Goal: Task Accomplishment & Management: Complete application form

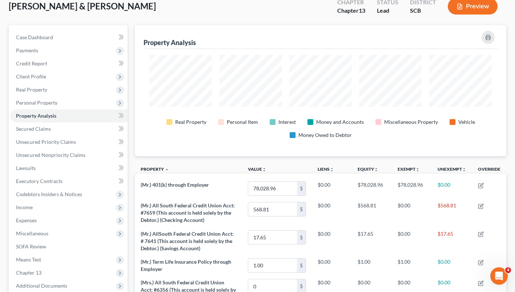
scroll to position [42, 0]
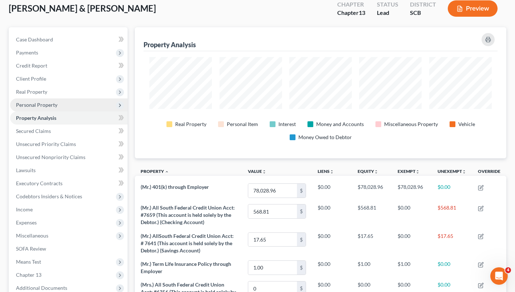
click at [46, 105] on span "Personal Property" at bounding box center [36, 105] width 41 height 6
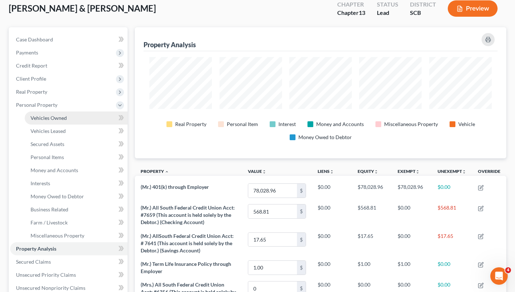
click at [50, 120] on span "Vehicles Owned" at bounding box center [49, 118] width 36 height 6
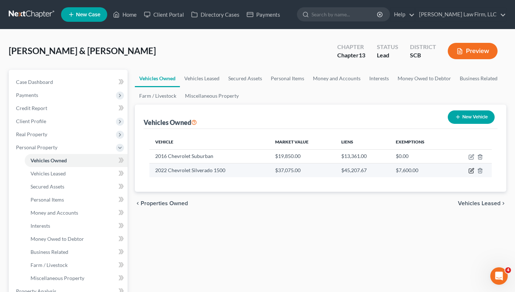
click at [470, 171] on icon "button" at bounding box center [471, 170] width 3 height 3
select select "0"
select select "4"
select select "2"
select select "0"
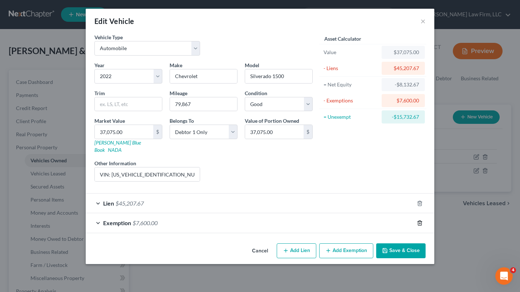
click at [420, 223] on line "button" at bounding box center [420, 223] width 0 height 1
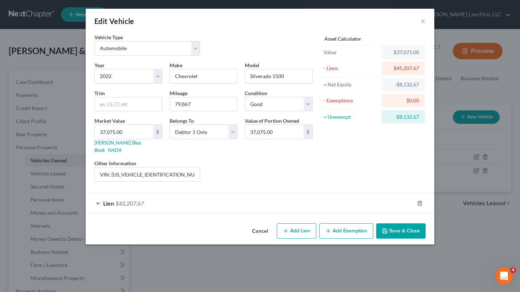
click at [414, 228] on button "Save & Close" at bounding box center [400, 230] width 49 height 15
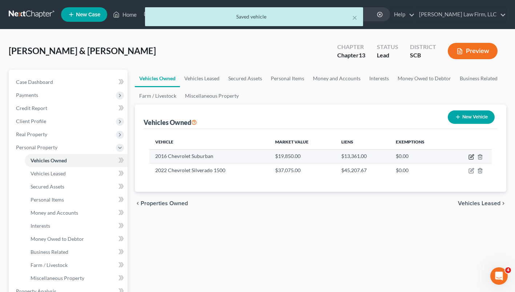
click at [469, 159] on icon "button" at bounding box center [471, 157] width 4 height 4
select select "0"
select select "10"
select select "3"
select select "0"
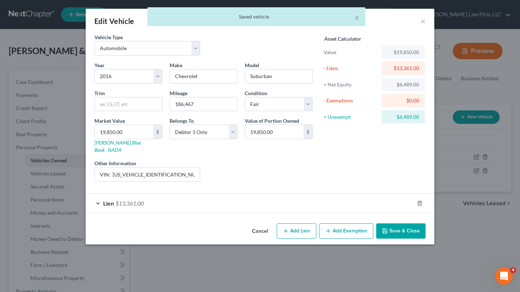
click at [348, 224] on button "Add Exemption" at bounding box center [346, 230] width 54 height 15
select select "2"
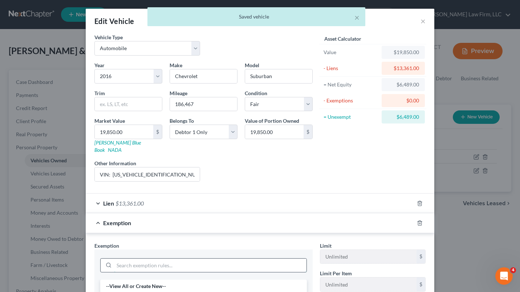
click at [192, 259] on input "search" at bounding box center [210, 266] width 193 height 14
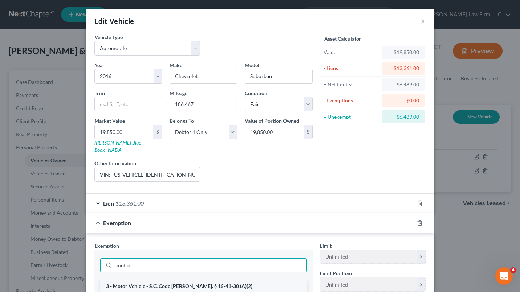
type input "motor"
click at [125, 283] on li "3 - Motor Vehicle - S.C. Code [PERSON_NAME]. § 15-41-30 (A)(2)" at bounding box center [203, 286] width 207 height 13
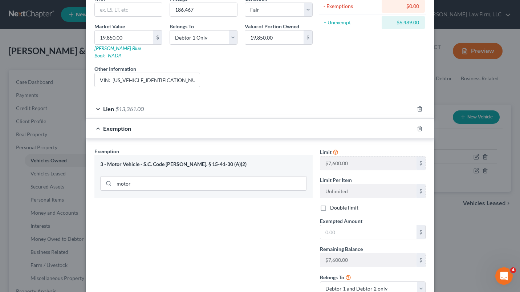
scroll to position [92, 0]
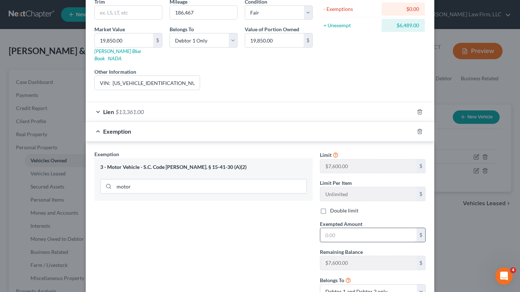
click at [384, 231] on input "text" at bounding box center [368, 235] width 96 height 14
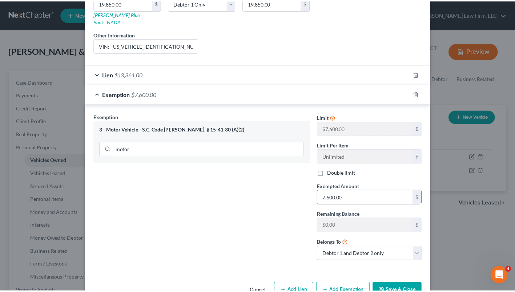
scroll to position [141, 0]
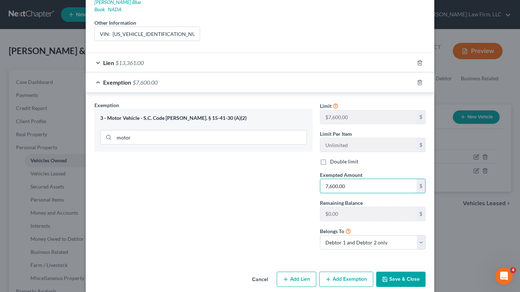
type input "7,600.00"
click at [406, 274] on button "Save & Close" at bounding box center [400, 279] width 49 height 15
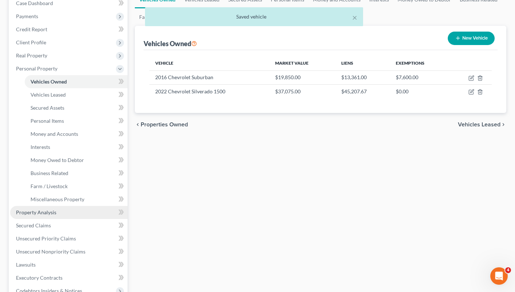
click at [35, 217] on link "Property Analysis" at bounding box center [68, 212] width 117 height 13
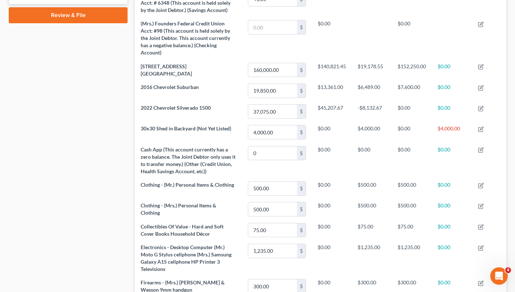
scroll to position [375, 0]
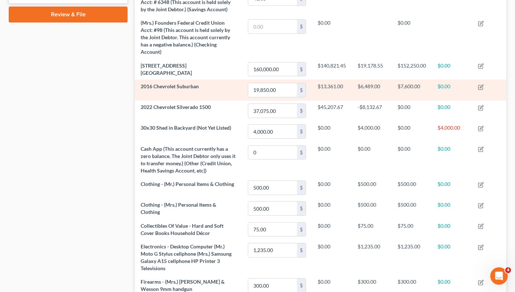
click at [499, 80] on td at bounding box center [489, 90] width 34 height 21
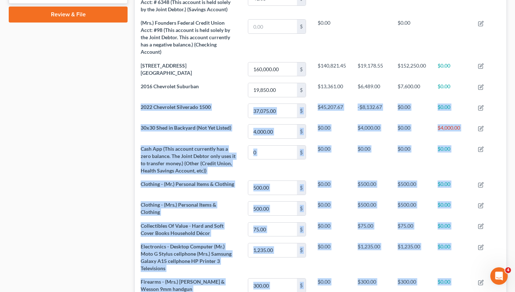
click at [94, 180] on div "Case Dashboard Payments Invoices Payments Payments Credit Report Client Profile" at bounding box center [68, 98] width 126 height 807
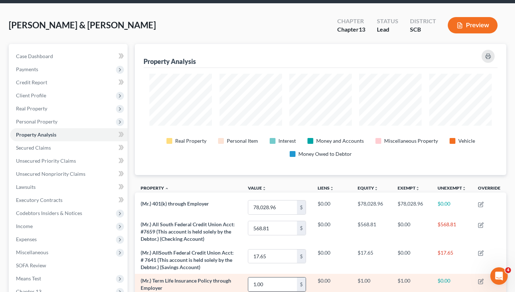
scroll to position [0, 0]
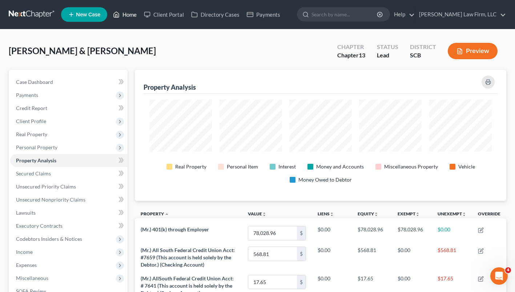
click at [123, 13] on link "Home" at bounding box center [124, 14] width 31 height 13
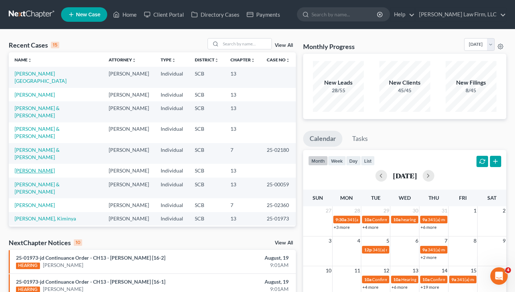
click at [28, 167] on link "[PERSON_NAME]" at bounding box center [35, 170] width 40 height 6
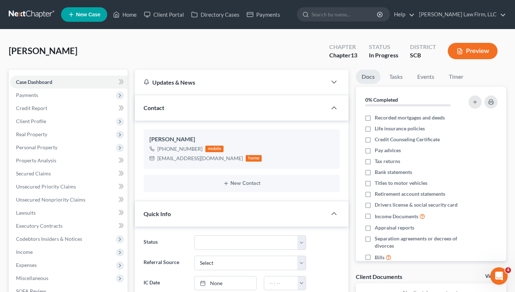
scroll to position [51, 0]
click at [34, 161] on span "Property Analysis" at bounding box center [36, 160] width 40 height 6
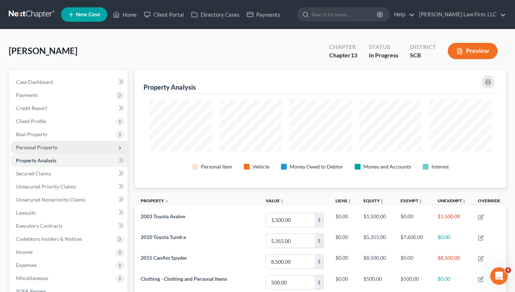
click at [37, 147] on span "Personal Property" at bounding box center [36, 147] width 41 height 6
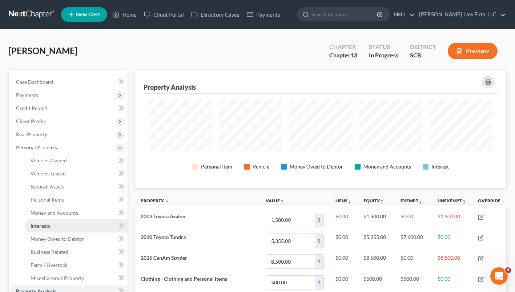
click at [44, 226] on span "Interests" at bounding box center [41, 226] width 20 height 6
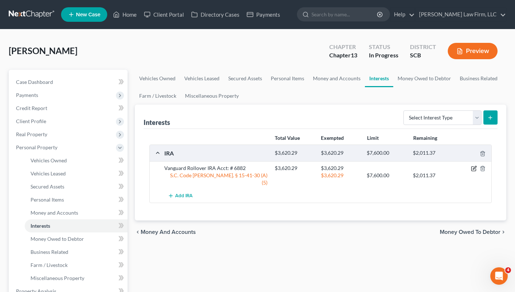
click at [473, 169] on icon "button" at bounding box center [474, 167] width 3 height 3
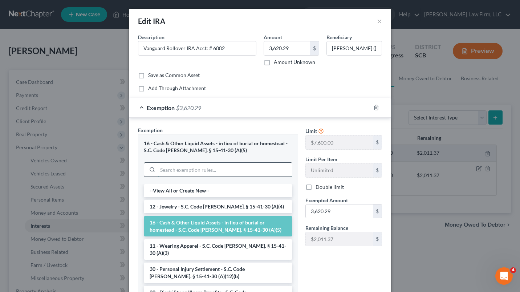
click at [265, 171] on input "search" at bounding box center [225, 170] width 134 height 14
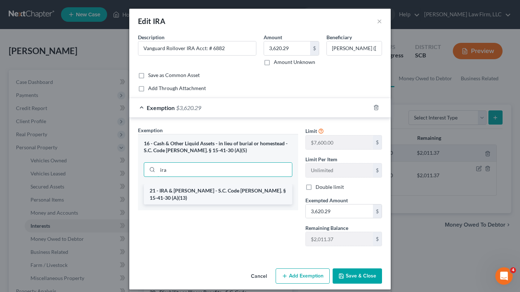
type input "ira"
click at [178, 186] on li "21 - IRA & [PERSON_NAME] - S.C. Code [PERSON_NAME]. § 15-41-30 (A)(13)" at bounding box center [218, 194] width 149 height 20
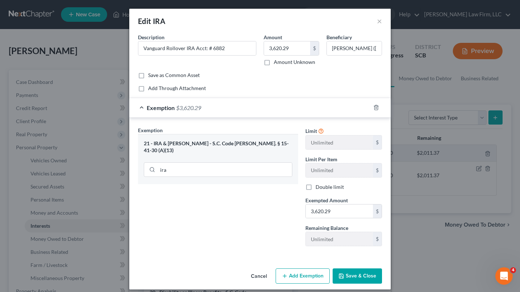
click at [361, 279] on button "Save & Close" at bounding box center [357, 275] width 49 height 15
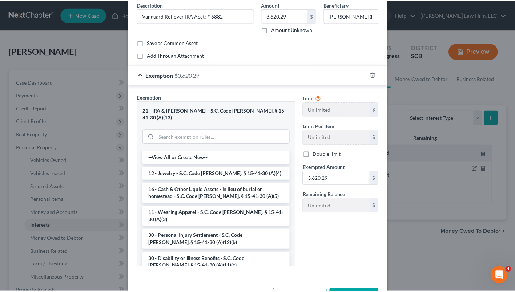
scroll to position [53, 0]
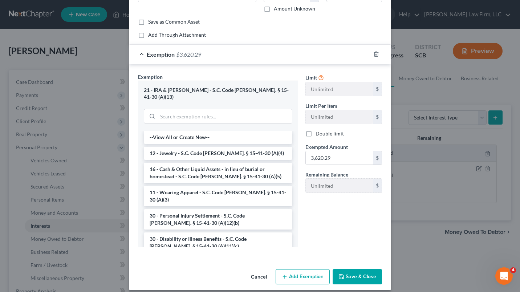
click at [355, 276] on button "Save & Close" at bounding box center [357, 276] width 49 height 15
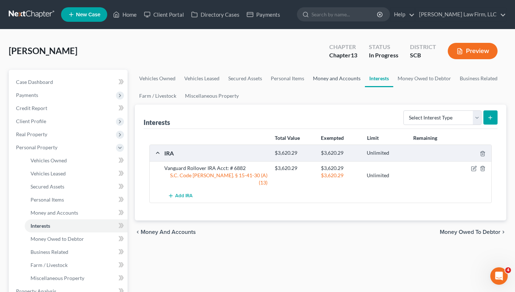
click at [338, 86] on link "Money and Accounts" at bounding box center [336, 78] width 56 height 17
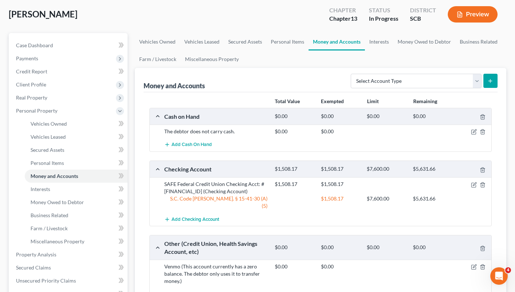
scroll to position [36, 0]
click at [285, 43] on link "Personal Items" at bounding box center [287, 42] width 42 height 17
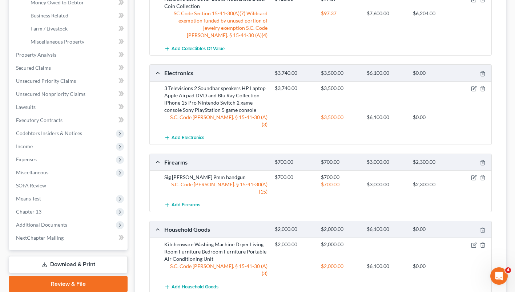
scroll to position [234, 0]
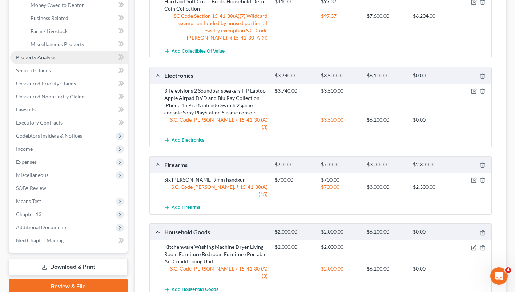
click at [27, 59] on span "Property Analysis" at bounding box center [36, 57] width 40 height 6
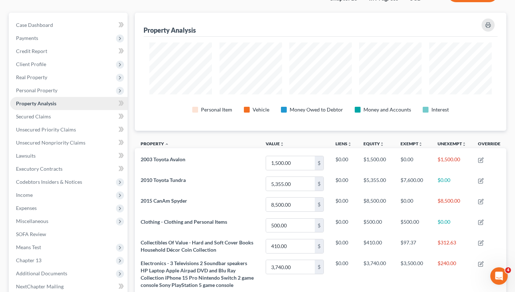
scroll to position [57, 0]
click at [32, 92] on span "Personal Property" at bounding box center [36, 91] width 41 height 6
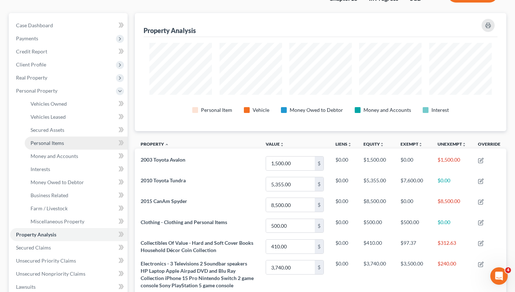
click at [39, 142] on span "Personal Items" at bounding box center [47, 143] width 33 height 6
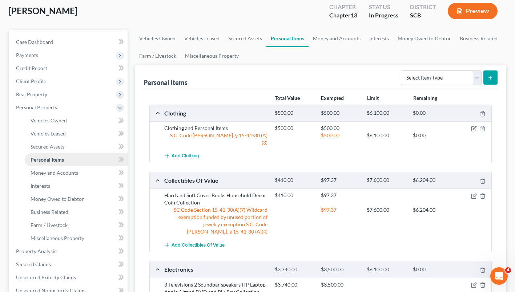
scroll to position [39, 0]
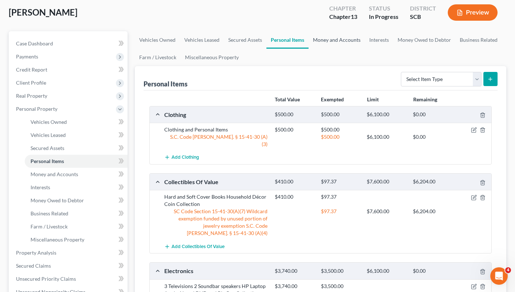
click at [348, 43] on link "Money and Accounts" at bounding box center [336, 39] width 56 height 17
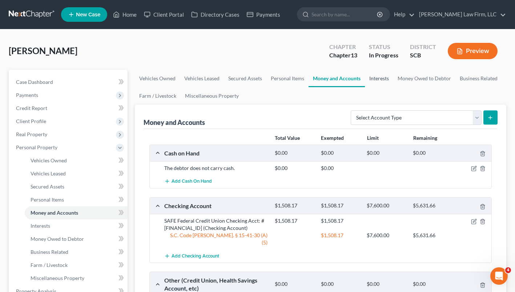
click at [376, 82] on link "Interests" at bounding box center [379, 78] width 28 height 17
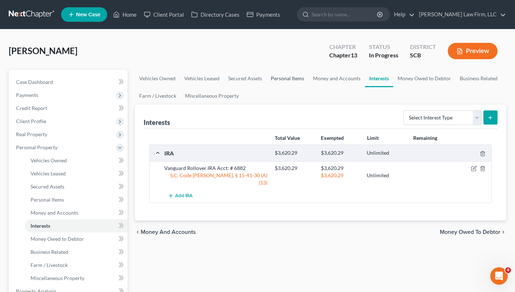
click at [284, 81] on link "Personal Items" at bounding box center [287, 78] width 42 height 17
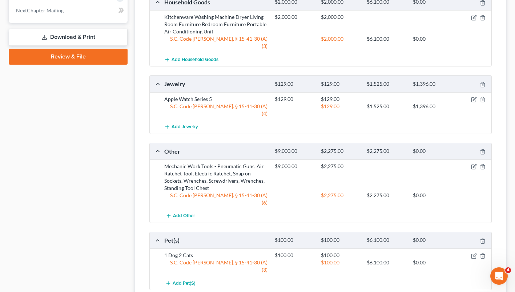
scroll to position [464, 0]
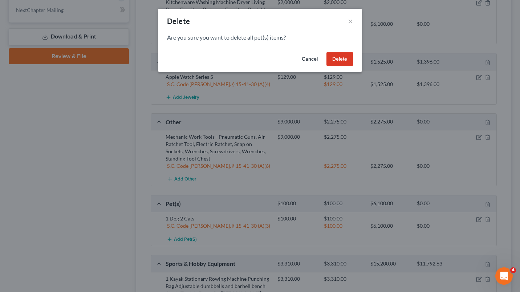
click at [312, 61] on button "Cancel" at bounding box center [310, 59] width 28 height 15
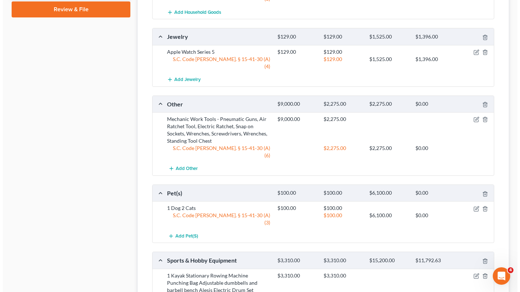
scroll to position [511, 0]
click at [473, 117] on icon "button" at bounding box center [474, 120] width 6 height 6
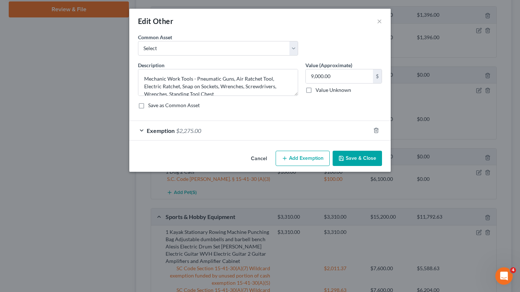
click at [304, 164] on button "Add Exemption" at bounding box center [303, 158] width 54 height 15
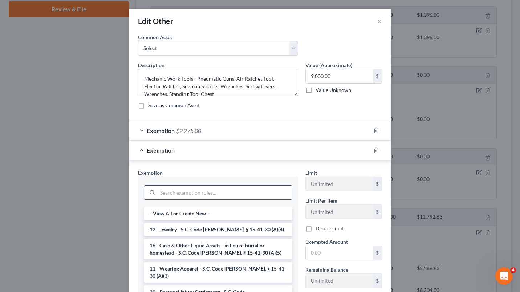
click at [242, 189] on input "search" at bounding box center [225, 193] width 134 height 14
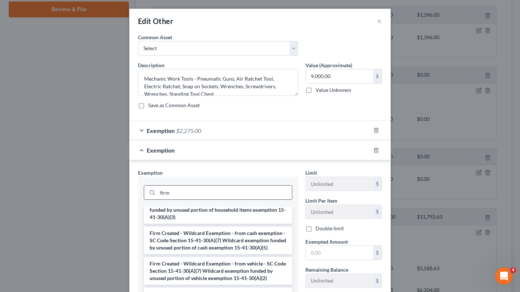
scroll to position [86, 0]
type input "firm"
click at [260, 255] on li "Firm Created - Wildcard Exemption - from cash exemption - SC Code Section 15-41…" at bounding box center [218, 241] width 149 height 28
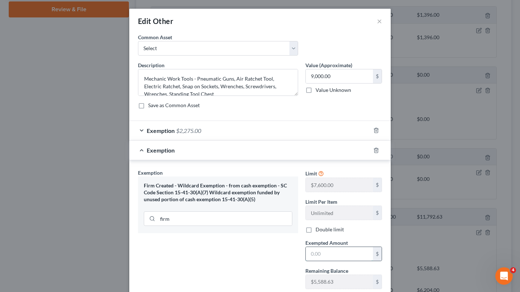
click at [330, 257] on input "text" at bounding box center [339, 254] width 67 height 14
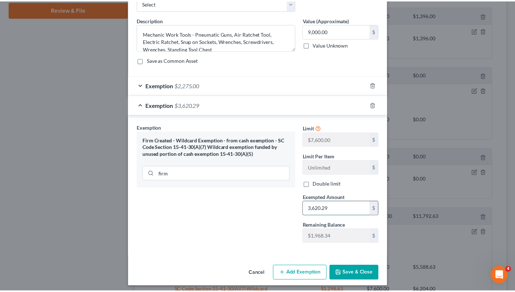
scroll to position [45, 0]
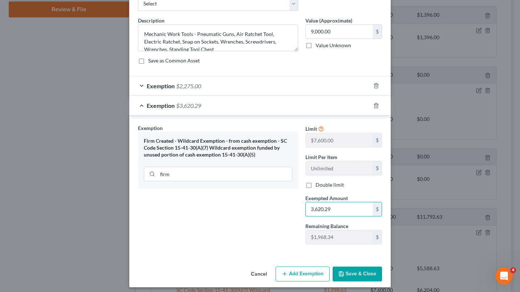
type input "3,620.29"
click at [360, 274] on button "Save & Close" at bounding box center [357, 274] width 49 height 15
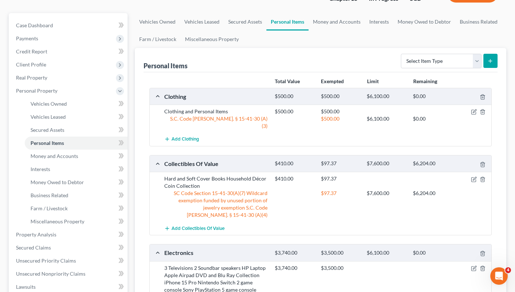
scroll to position [0, 0]
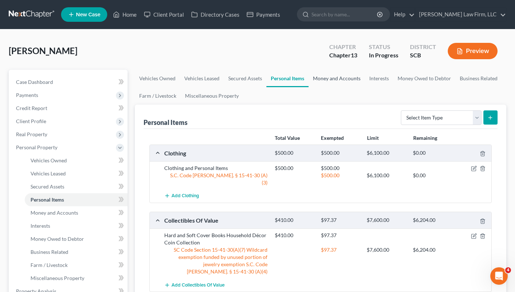
click at [340, 78] on link "Money and Accounts" at bounding box center [336, 78] width 56 height 17
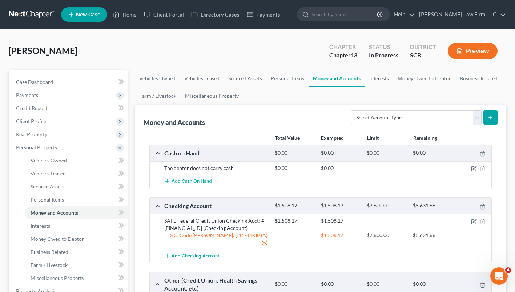
click at [377, 82] on link "Interests" at bounding box center [379, 78] width 28 height 17
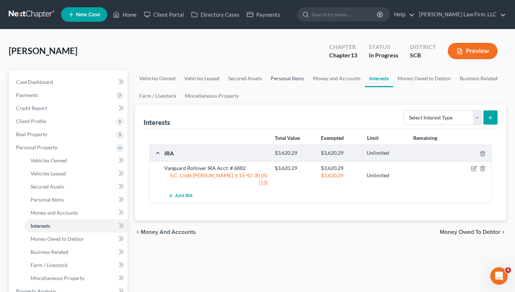
click at [292, 74] on link "Personal Items" at bounding box center [287, 78] width 42 height 17
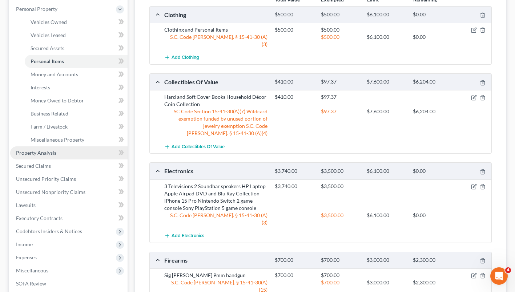
click at [34, 153] on span "Property Analysis" at bounding box center [36, 153] width 40 height 6
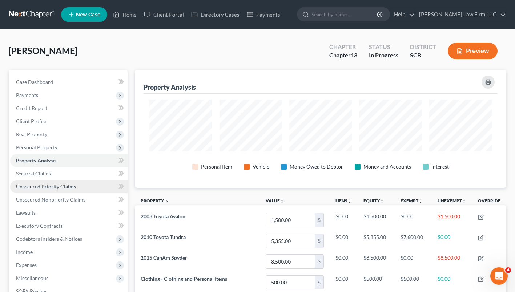
click at [89, 186] on link "Unsecured Priority Claims" at bounding box center [68, 186] width 117 height 13
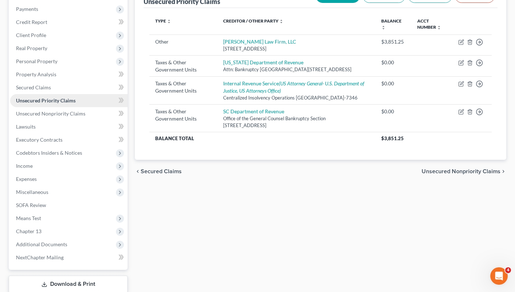
scroll to position [125, 0]
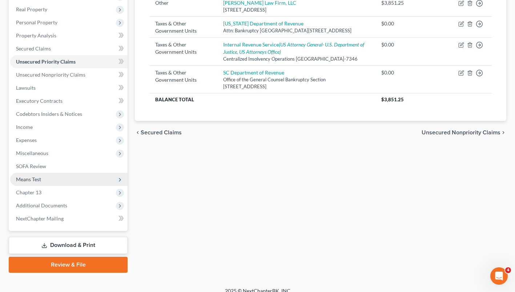
click at [52, 178] on span "Means Test" at bounding box center [68, 179] width 117 height 13
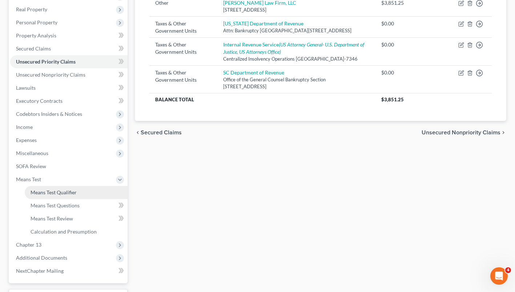
click at [80, 194] on link "Means Test Qualifier" at bounding box center [76, 192] width 103 height 13
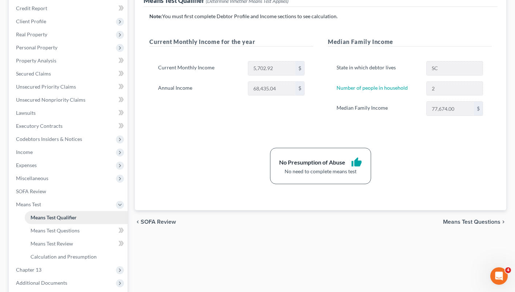
scroll to position [100, 0]
click at [65, 166] on span "Expenses" at bounding box center [68, 165] width 117 height 13
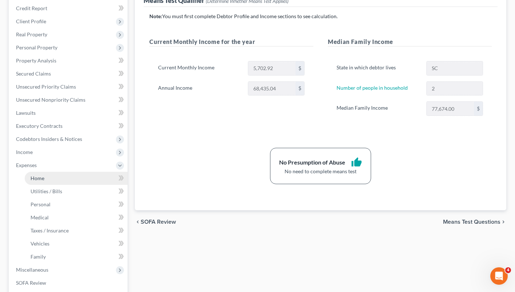
click at [74, 182] on link "Home" at bounding box center [76, 178] width 103 height 13
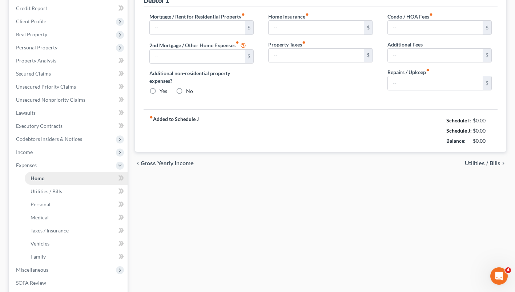
scroll to position [40, 0]
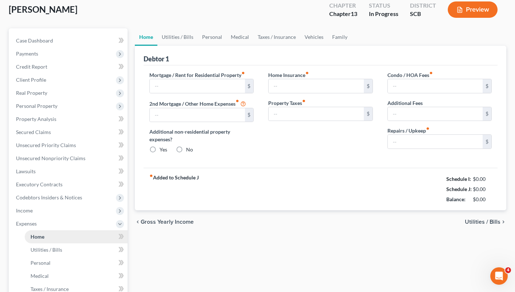
type input "1,860.00"
type input "0.00"
radio input "true"
type input "0.00"
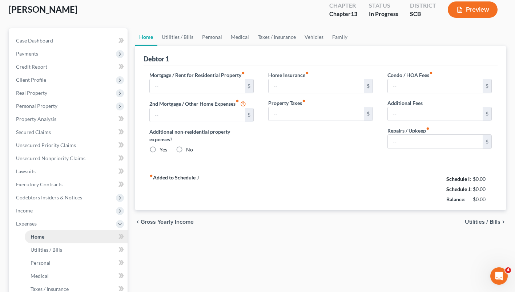
type input "0.00"
type input "8.34"
type input "0.00"
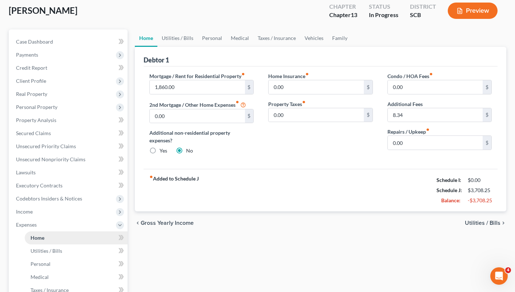
scroll to position [0, 0]
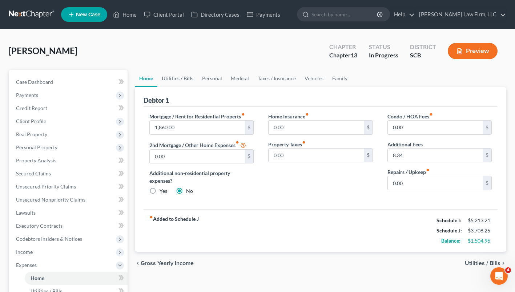
click at [177, 86] on link "Utilities / Bills" at bounding box center [177, 78] width 40 height 17
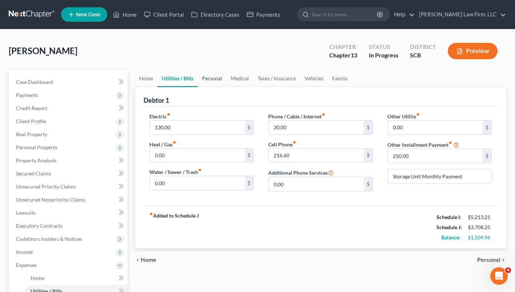
click at [212, 79] on link "Personal" at bounding box center [212, 78] width 29 height 17
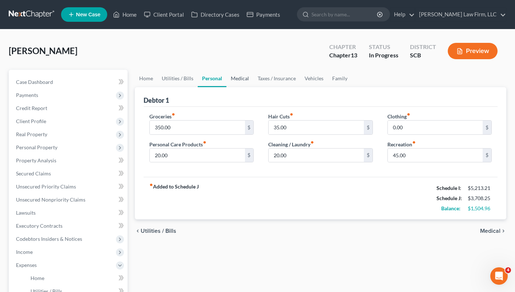
click at [238, 78] on link "Medical" at bounding box center [239, 78] width 27 height 17
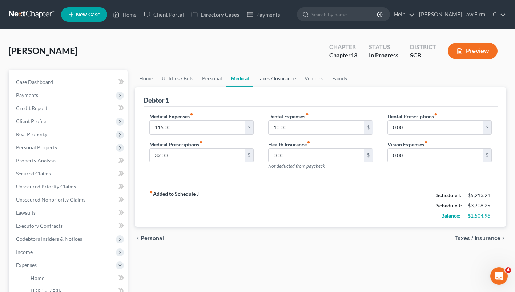
click at [272, 82] on link "Taxes / Insurance" at bounding box center [276, 78] width 47 height 17
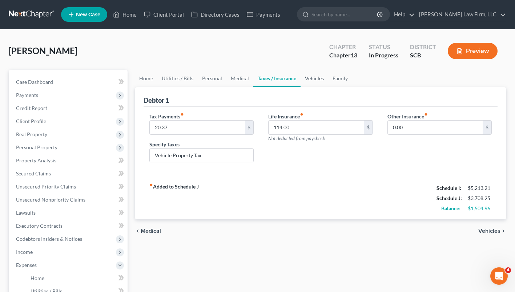
click at [313, 81] on link "Vehicles" at bounding box center [314, 78] width 28 height 17
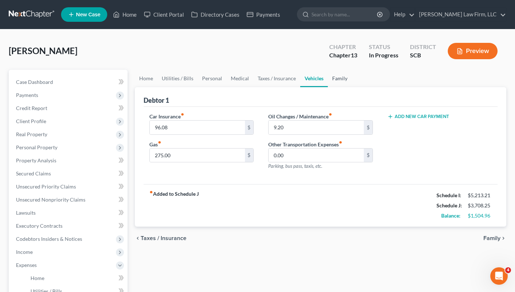
click at [335, 75] on link "Family" at bounding box center [340, 78] width 24 height 17
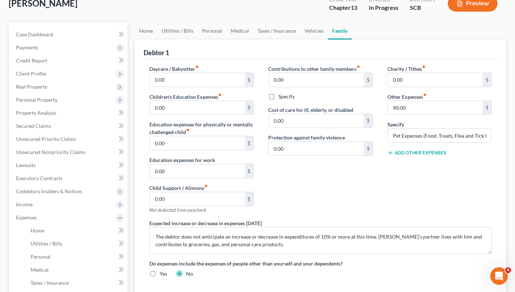
scroll to position [48, 0]
click at [144, 32] on link "Home" at bounding box center [146, 30] width 23 height 17
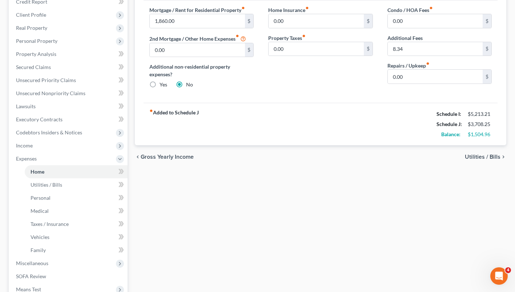
scroll to position [109, 0]
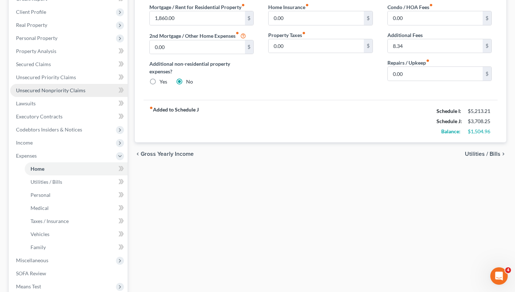
click at [84, 94] on link "Unsecured Nonpriority Claims" at bounding box center [68, 90] width 117 height 13
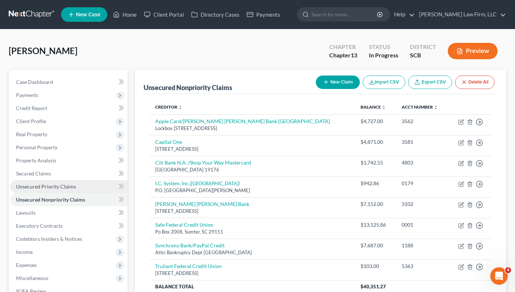
click at [81, 184] on link "Unsecured Priority Claims" at bounding box center [68, 186] width 117 height 13
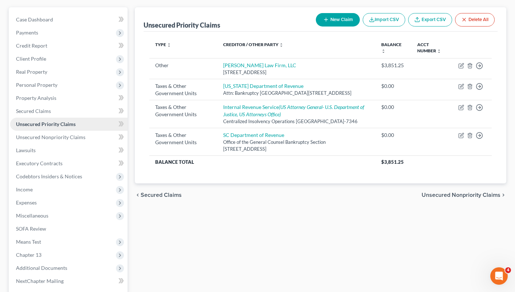
scroll to position [62, 0]
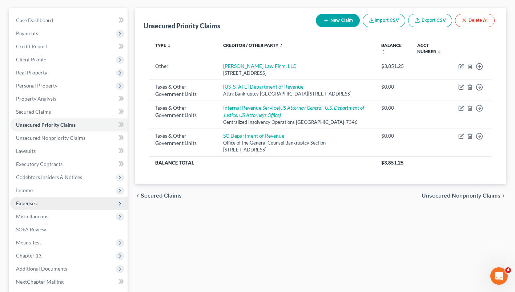
click at [27, 205] on span "Expenses" at bounding box center [26, 203] width 21 height 6
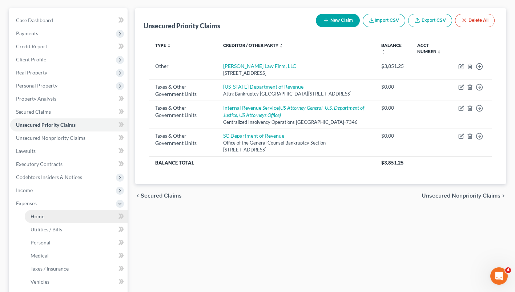
click at [35, 216] on span "Home" at bounding box center [38, 216] width 14 height 6
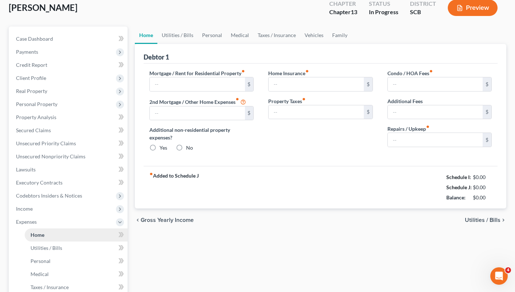
scroll to position [7, 0]
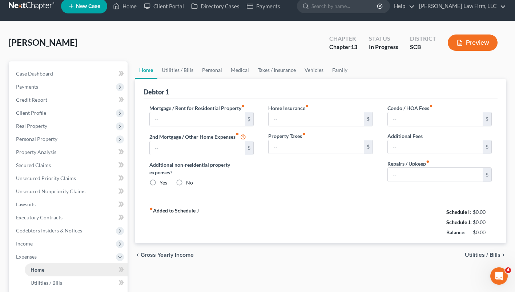
type input "1,860.00"
type input "0.00"
radio input "true"
type input "0.00"
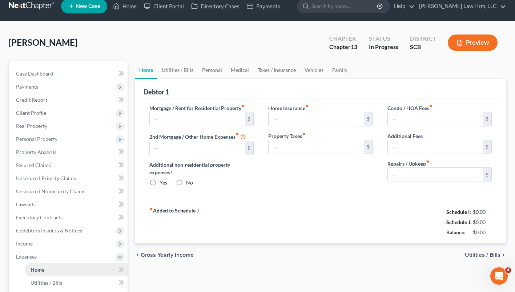
type input "0.00"
type input "8.34"
type input "0.00"
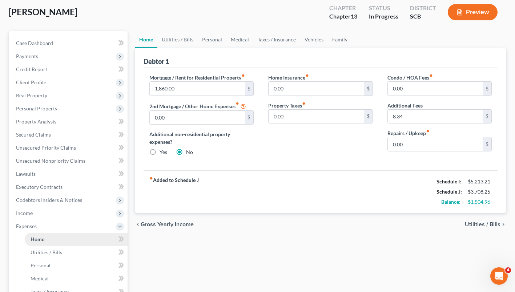
scroll to position [0, 0]
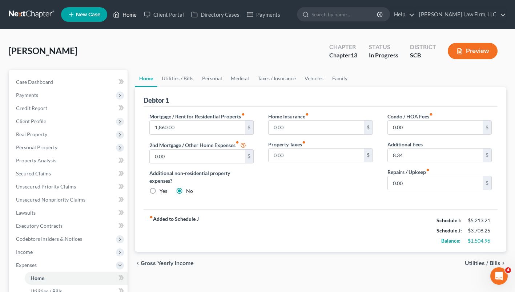
click at [124, 16] on link "Home" at bounding box center [124, 14] width 31 height 13
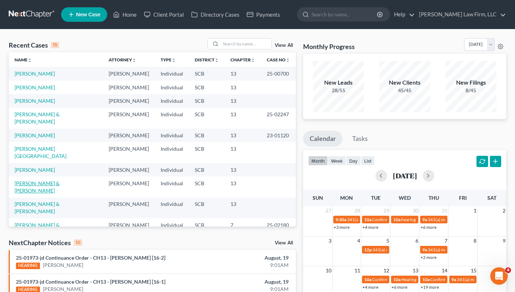
click at [42, 192] on link "[PERSON_NAME] & [PERSON_NAME]" at bounding box center [37, 186] width 45 height 13
select select "1"
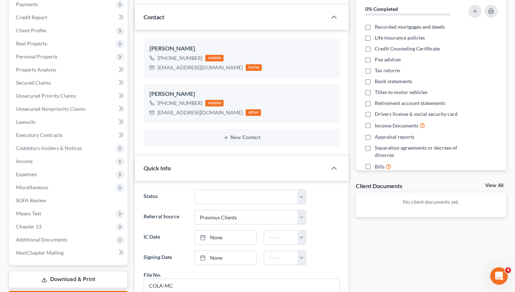
scroll to position [89, 0]
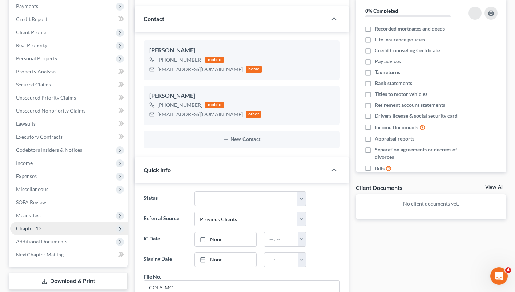
click at [32, 231] on span "Chapter 13" at bounding box center [28, 228] width 25 height 6
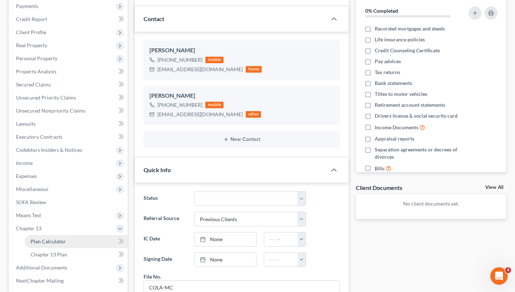
click at [40, 242] on span "Plan Calculator" at bounding box center [48, 241] width 35 height 6
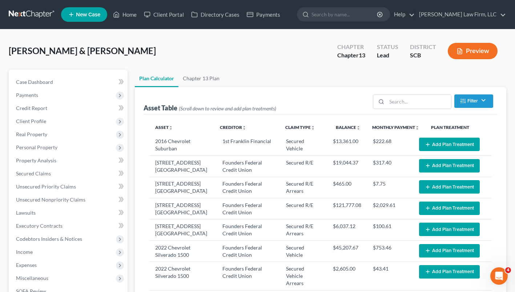
select select "59"
click at [31, 172] on span "Secured Claims" at bounding box center [33, 173] width 35 height 6
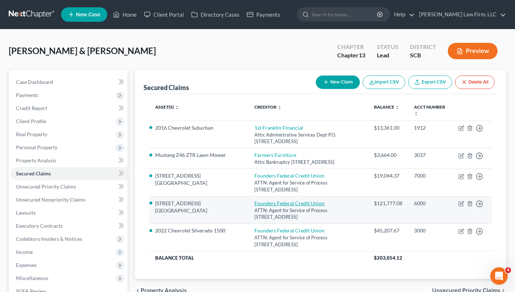
click at [255, 205] on link "Founders Federal Credit Union" at bounding box center [289, 203] width 70 height 6
select select "42"
select select "2"
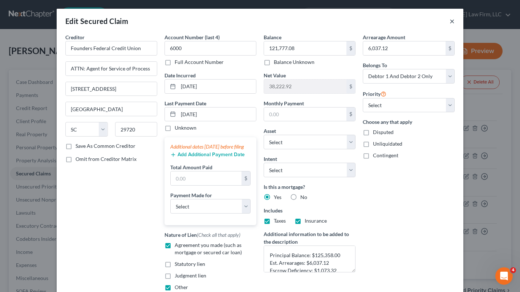
click at [450, 21] on button "×" at bounding box center [452, 21] width 5 height 9
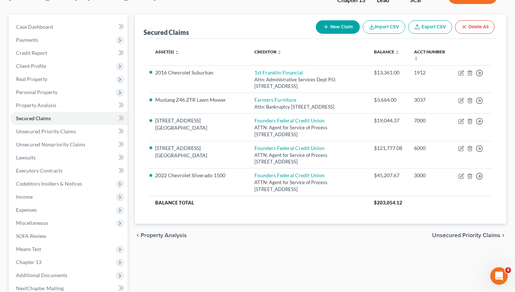
scroll to position [60, 0]
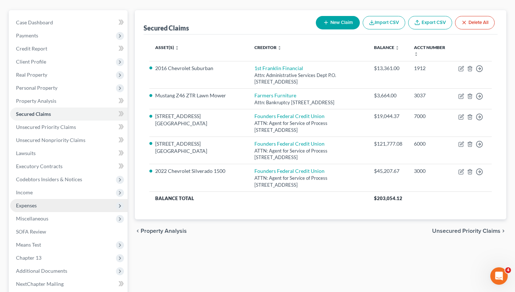
click at [41, 206] on span "Expenses" at bounding box center [68, 205] width 117 height 13
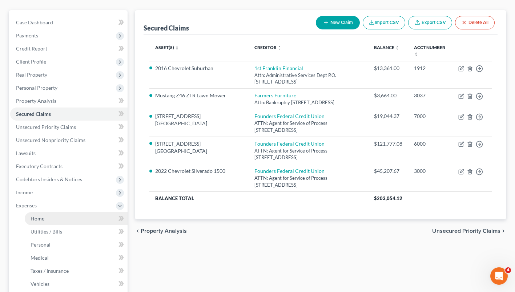
click at [42, 220] on span "Home" at bounding box center [38, 218] width 14 height 6
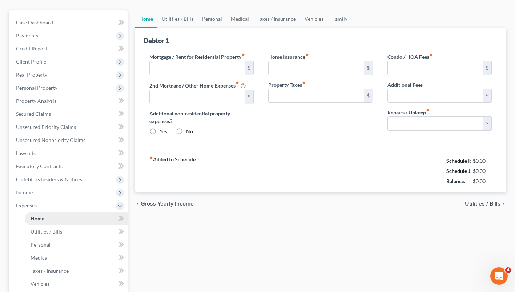
scroll to position [7, 0]
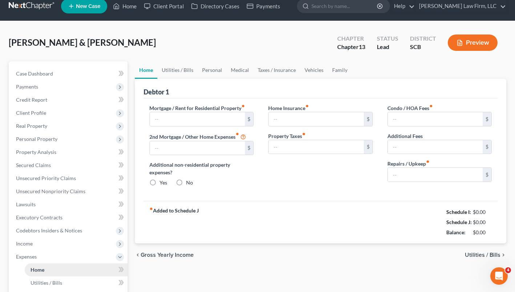
type input "1,511.00"
type input "269.00"
radio input "true"
type input "0.00"
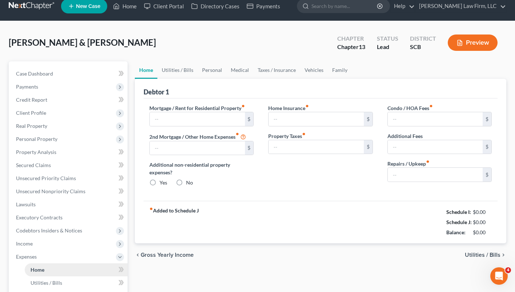
type input "0.00"
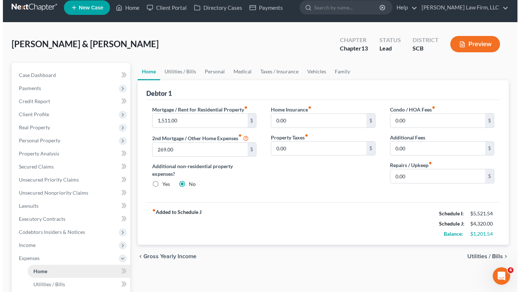
scroll to position [0, 0]
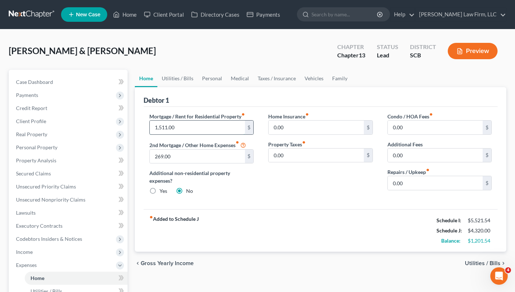
click at [212, 127] on input "1,511.00" at bounding box center [197, 128] width 95 height 14
click at [29, 175] on span "Secured Claims" at bounding box center [33, 173] width 35 height 6
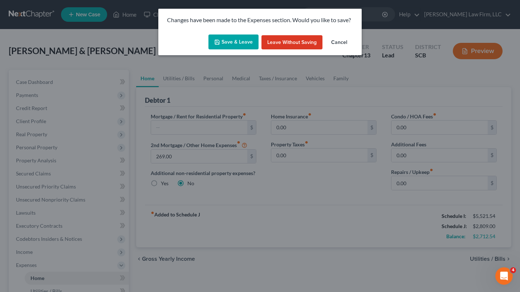
click at [242, 48] on button "Save & Leave" at bounding box center [234, 42] width 50 height 15
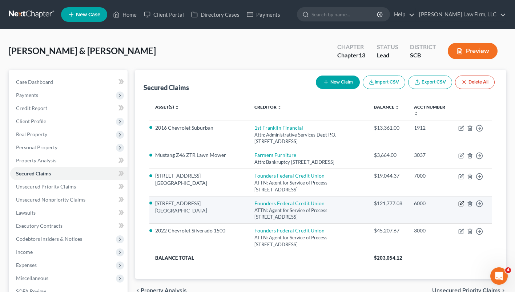
click at [460, 204] on icon "button" at bounding box center [461, 204] width 6 height 6
select select "42"
select select "2"
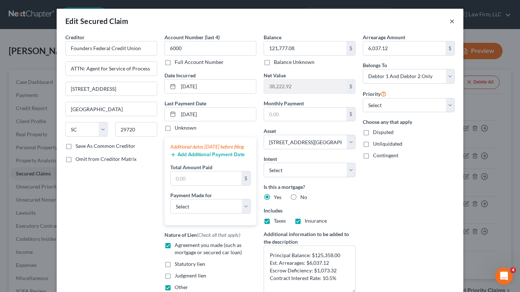
click at [450, 23] on button "×" at bounding box center [452, 21] width 5 height 9
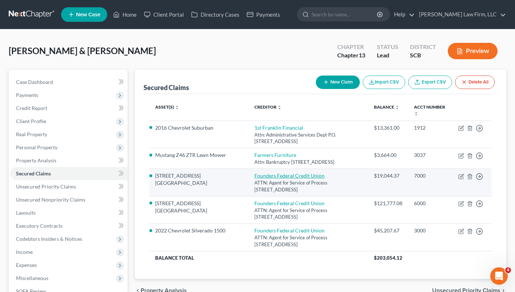
click at [276, 177] on link "Founders Federal Credit Union" at bounding box center [289, 176] width 70 height 6
select select "42"
select select "2"
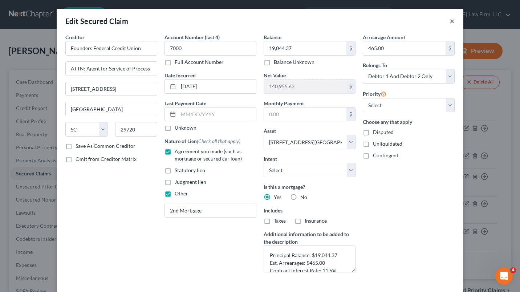
click at [450, 22] on button "×" at bounding box center [452, 21] width 5 height 9
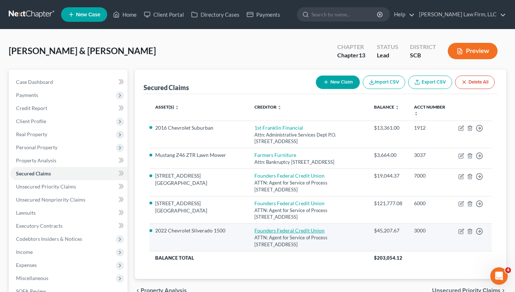
click at [280, 234] on link "Founders Federal Credit Union" at bounding box center [289, 230] width 70 height 6
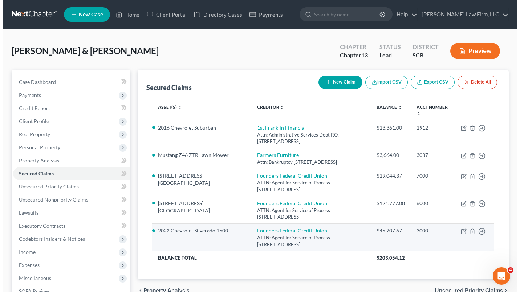
select select "42"
select select "16"
select select "0"
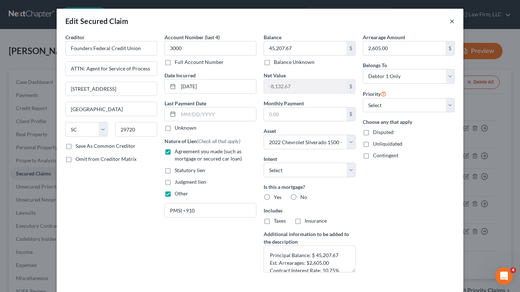
click at [451, 25] on button "×" at bounding box center [452, 21] width 5 height 9
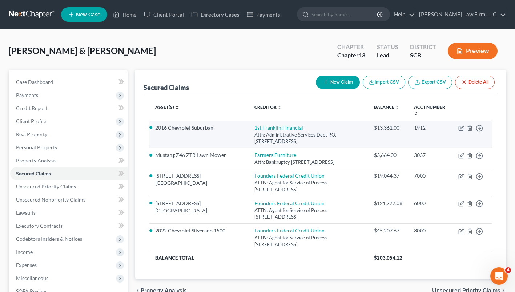
click at [260, 125] on link "1st Franklin Financial" at bounding box center [278, 128] width 49 height 6
select select "10"
select select "0"
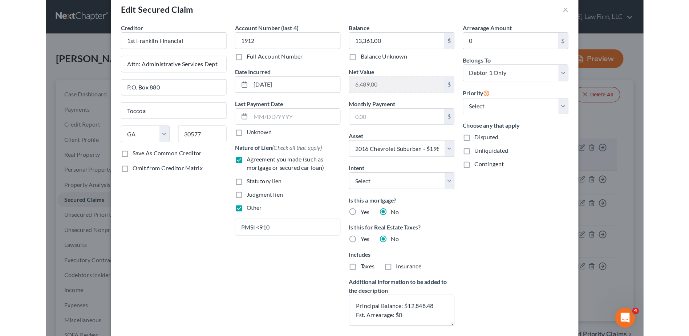
scroll to position [13, 0]
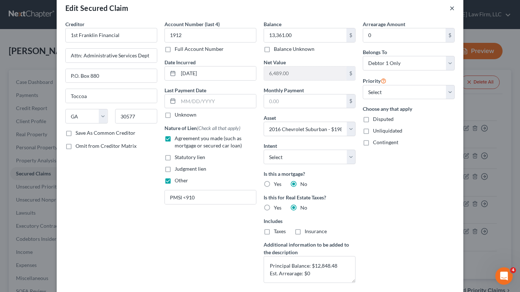
click at [450, 12] on button "×" at bounding box center [452, 8] width 5 height 9
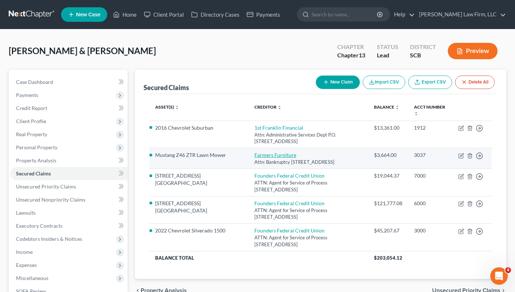
click at [254, 156] on link "Farmers Furniture" at bounding box center [275, 155] width 42 height 6
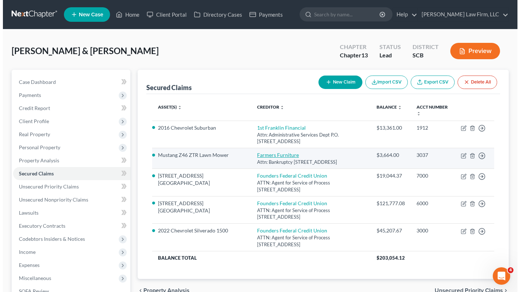
select select "10"
select select "0"
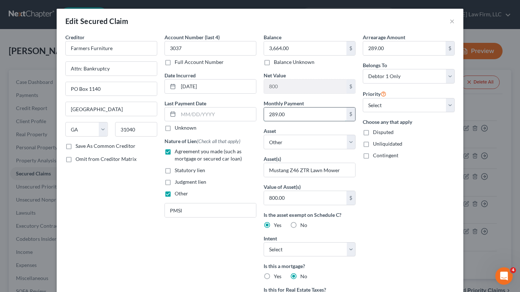
click at [316, 120] on input "289.00" at bounding box center [305, 115] width 82 height 14
click at [450, 24] on button "×" at bounding box center [452, 21] width 5 height 9
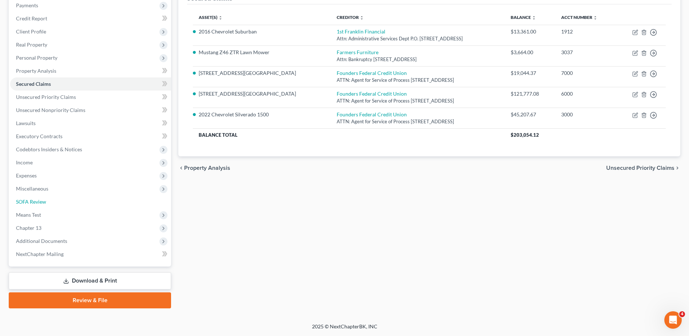
click at [27, 201] on span "SOFA Review" at bounding box center [31, 201] width 30 height 6
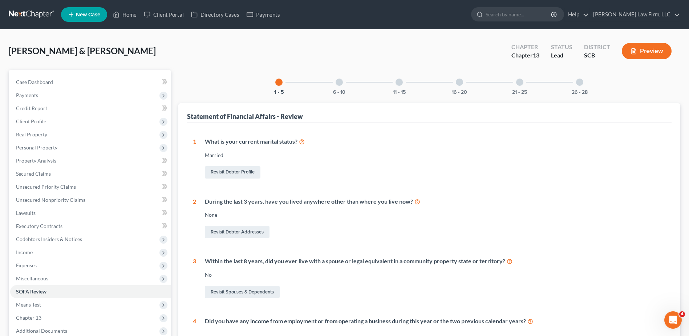
click at [338, 82] on div at bounding box center [339, 81] width 7 height 7
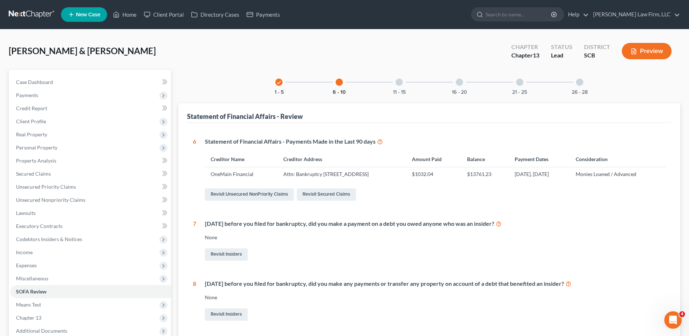
click at [398, 83] on div at bounding box center [399, 81] width 7 height 7
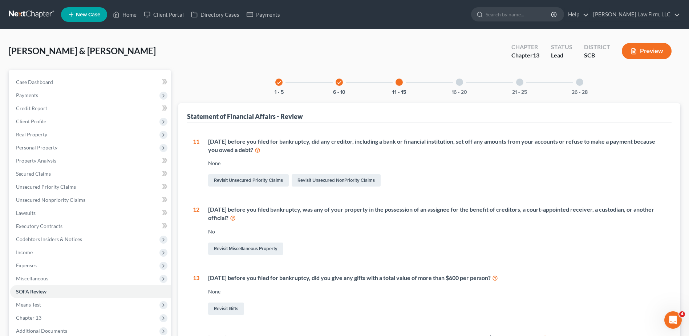
click at [457, 84] on div at bounding box center [459, 81] width 7 height 7
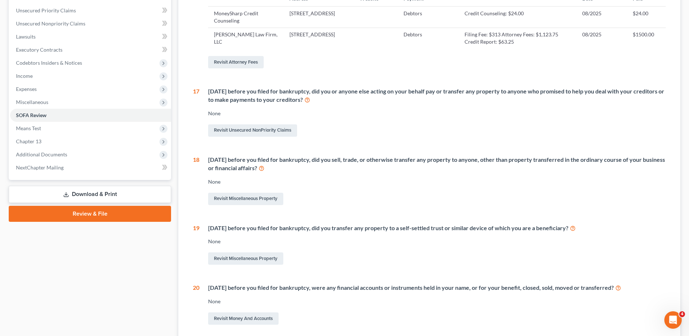
scroll to position [62, 0]
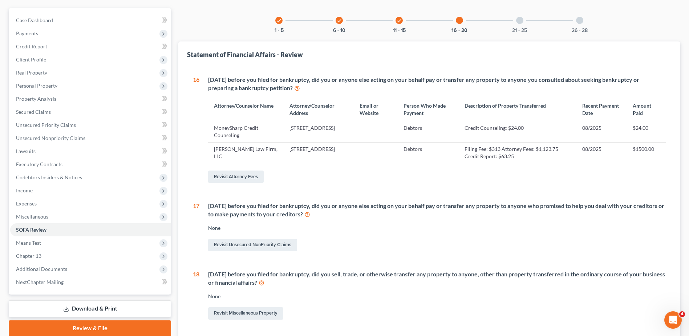
click at [517, 26] on div "21 - 25" at bounding box center [519, 20] width 25 height 25
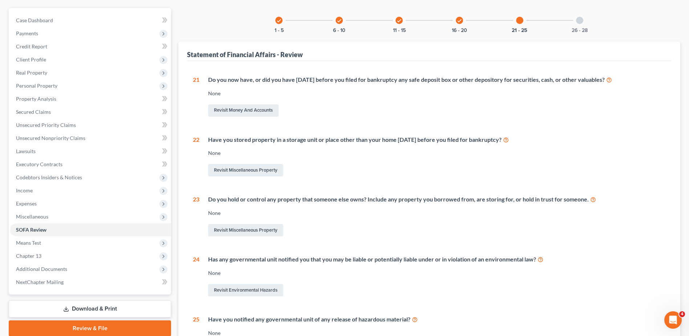
click at [520, 24] on div at bounding box center [579, 20] width 7 height 7
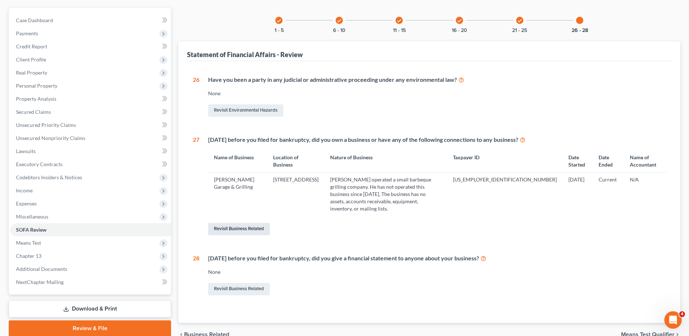
click at [250, 223] on link "Revisit Business Related" at bounding box center [239, 229] width 62 height 12
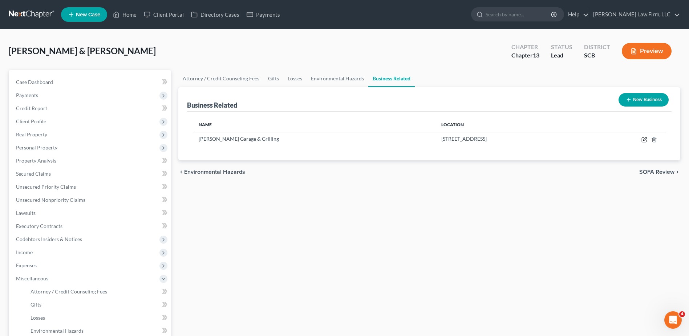
click at [520, 138] on icon "button" at bounding box center [644, 140] width 6 height 6
select select "member"
select select "42"
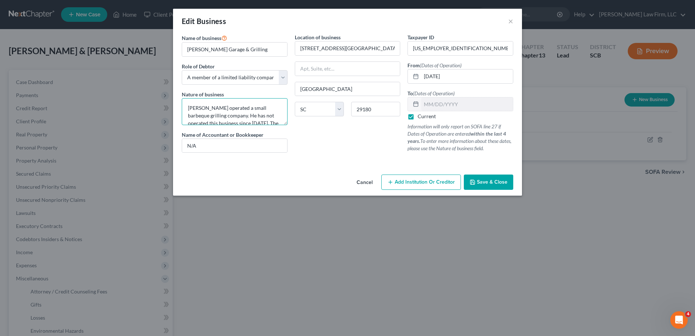
click at [240, 120] on textarea "[PERSON_NAME] operated a small barbeque grilling company. He has not operated t…" at bounding box center [235, 111] width 106 height 27
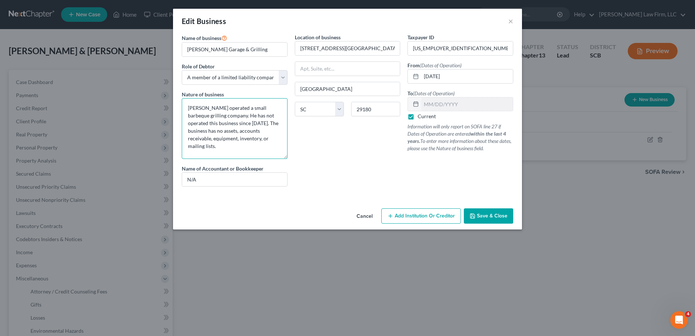
drag, startPoint x: 285, startPoint y: 124, endPoint x: 286, endPoint y: 157, distance: 33.8
click at [286, 157] on textarea "[PERSON_NAME] operated a small barbeque grilling company. He has not operated t…" at bounding box center [235, 128] width 106 height 61
drag, startPoint x: 255, startPoint y: 140, endPoint x: 272, endPoint y: 125, distance: 23.2
click at [272, 125] on textarea "[PERSON_NAME] operated a small barbeque grilling company. He has not operated t…" at bounding box center [235, 128] width 106 height 61
type textarea "[PERSON_NAME] operated a small barbeque grilling company. He has not operated t…"
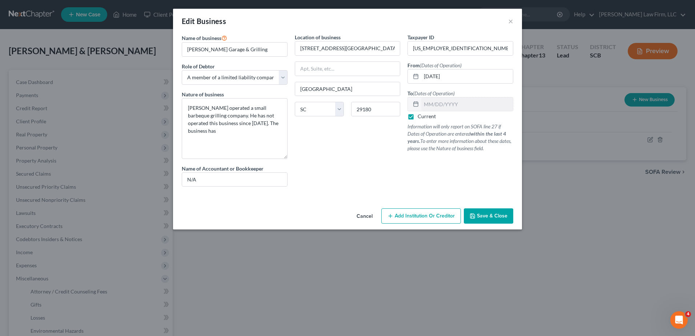
click at [491, 218] on span "Save & Close" at bounding box center [492, 215] width 31 height 6
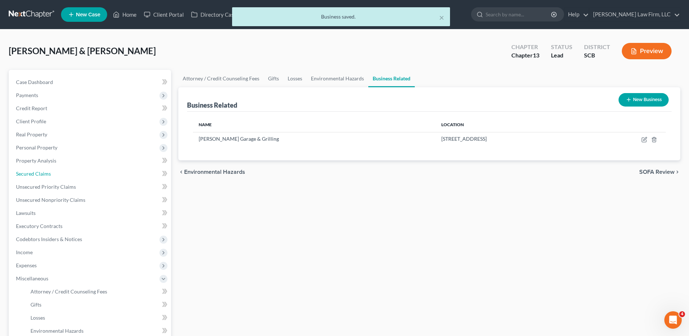
click at [52, 173] on link "Secured Claims" at bounding box center [90, 173] width 161 height 13
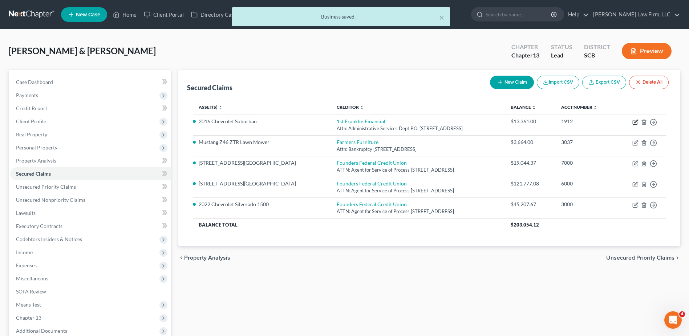
click at [520, 122] on icon "button" at bounding box center [635, 122] width 6 height 6
select select "10"
select select "0"
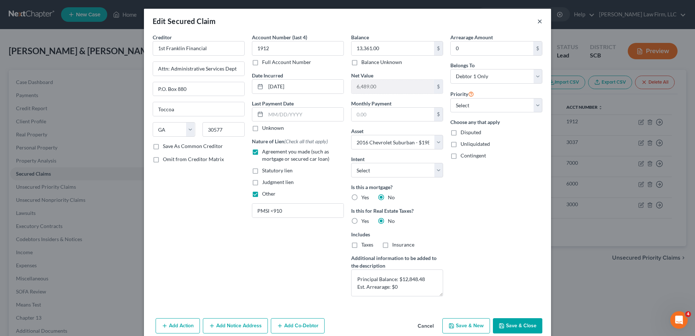
click at [520, 22] on button "×" at bounding box center [539, 21] width 5 height 9
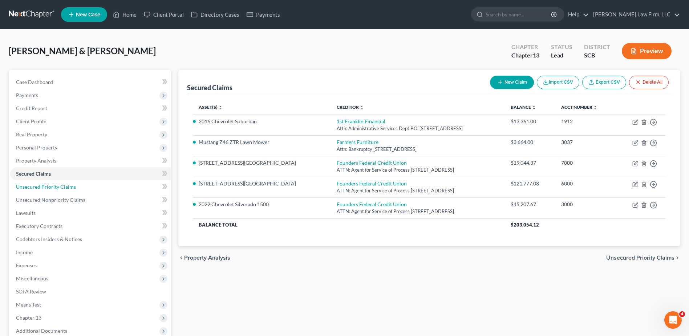
click at [80, 185] on link "Unsecured Priority Claims" at bounding box center [90, 186] width 161 height 13
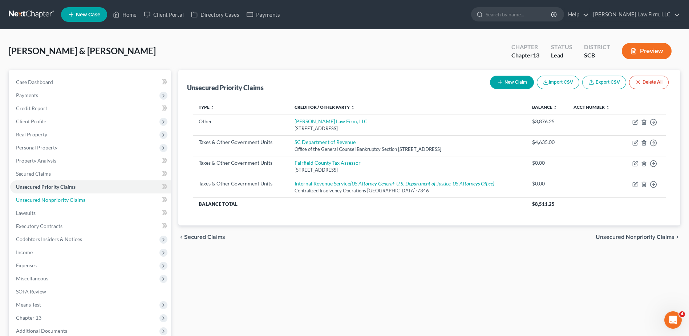
click at [77, 197] on span "Unsecured Nonpriority Claims" at bounding box center [50, 200] width 69 height 6
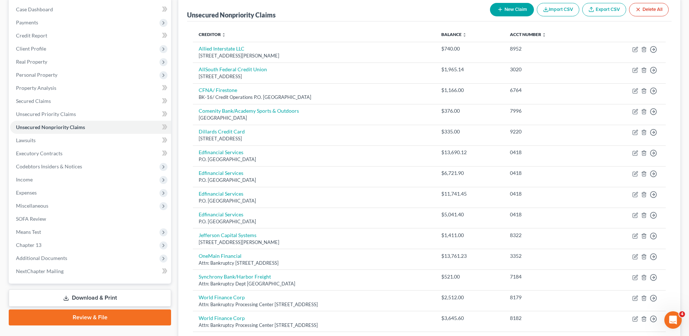
scroll to position [109, 0]
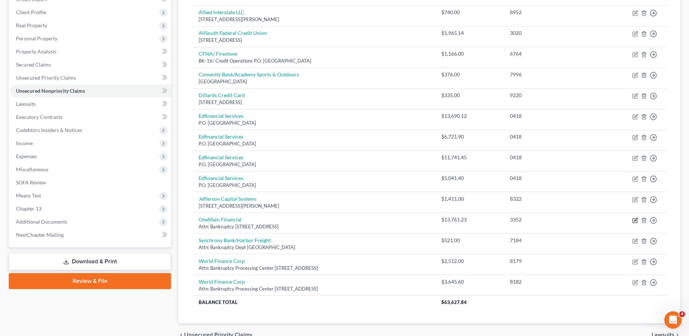
click at [520, 221] on icon "button" at bounding box center [635, 220] width 6 height 6
select select "15"
select select "10"
select select "0"
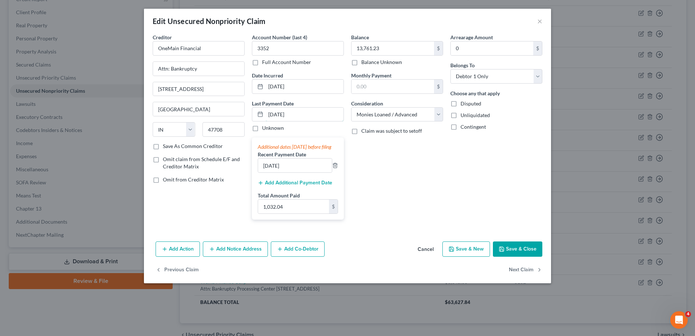
click at [282, 115] on input "[DATE]" at bounding box center [305, 115] width 78 height 14
type input "[DATE]"
click at [513, 256] on button "Save & Close" at bounding box center [517, 248] width 49 height 15
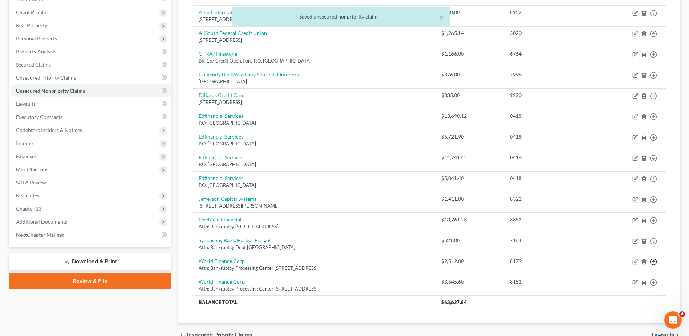
click at [520, 13] on line "button" at bounding box center [653, 13] width 3 height 0
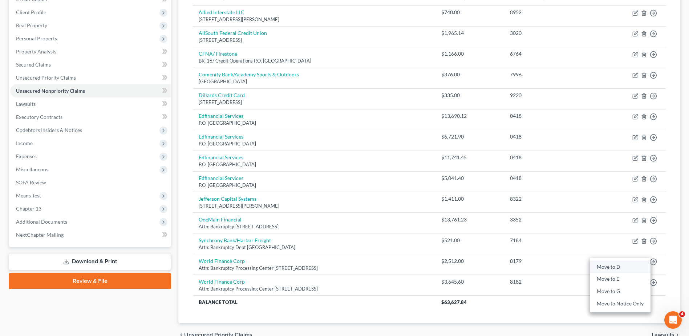
click at [520, 267] on link "Move to D" at bounding box center [620, 266] width 61 height 12
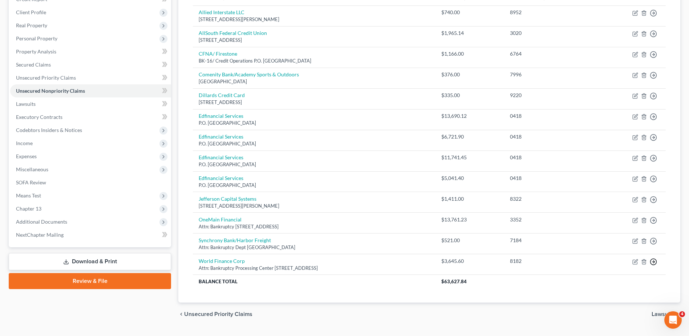
click at [520, 13] on line "button" at bounding box center [653, 13] width 3 height 0
click at [520, 267] on link "Move to D" at bounding box center [620, 266] width 61 height 12
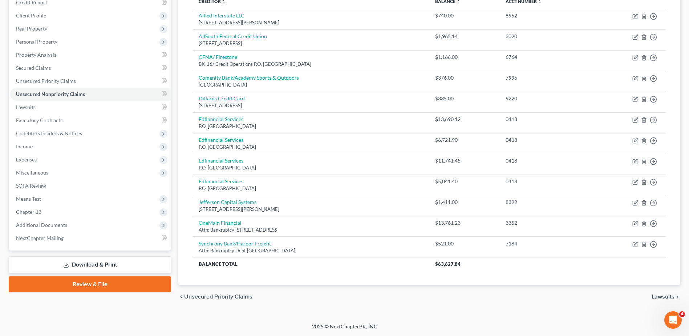
scroll to position [106, 0]
click at [37, 68] on span "Secured Claims" at bounding box center [33, 68] width 35 height 6
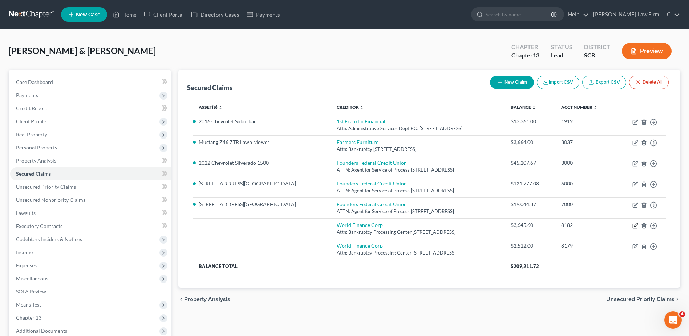
click at [520, 226] on icon "button" at bounding box center [635, 226] width 6 height 6
select select "42"
select select "1"
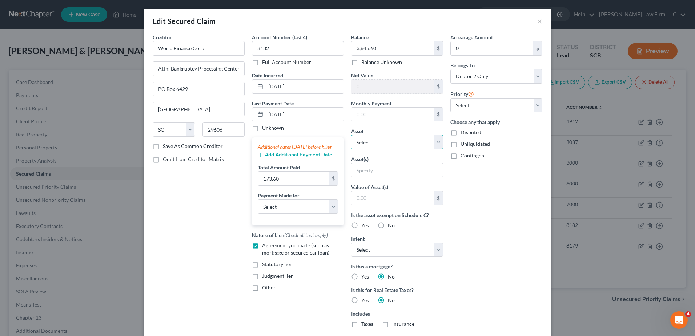
click at [383, 143] on select "Select Other Multiple Assets [STREET_ADDRESS] Extension - $160000.0 Firearms - …" at bounding box center [397, 142] width 92 height 15
select select "20"
click at [351, 135] on select "Select Other Multiple Assets [STREET_ADDRESS] Extension - $160000.0 Firearms - …" at bounding box center [397, 142] width 92 height 15
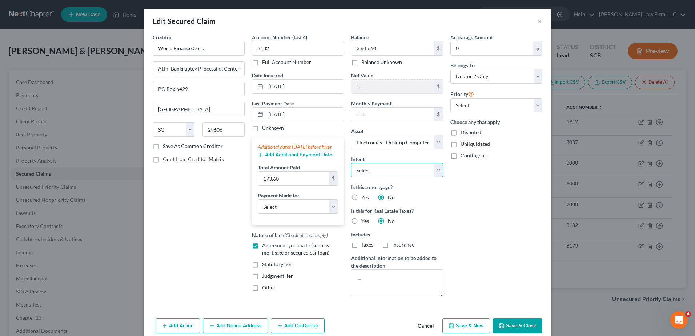
click at [405, 169] on select "Select Surrender Redeem Reaffirm Avoid Other" at bounding box center [397, 170] width 92 height 15
click at [351, 163] on select "Select Surrender Redeem Reaffirm Avoid Other" at bounding box center [397, 170] width 92 height 15
click at [327, 211] on select "Select Car Credit Card Loan Repayment Mortgage Other Suppliers Or Vendors" at bounding box center [298, 206] width 80 height 15
select select "2"
click at [258, 206] on select "Select Car Credit Card Loan Repayment Mortgage Other Suppliers Or Vendors" at bounding box center [298, 206] width 80 height 15
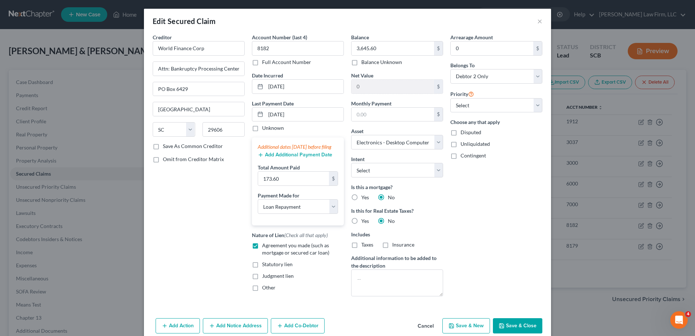
click at [510, 202] on div "Arrearage Amount 0 $ Belongs To * Select Debtor 1 Only Debtor 2 Only Debtor 1 A…" at bounding box center [495, 167] width 99 height 268
click at [431, 140] on select "Select Other Multiple Assets [STREET_ADDRESS] Extension - $160000.0 Firearms - …" at bounding box center [397, 142] width 92 height 15
select select "0"
click at [351, 135] on select "Select Other Multiple Assets [STREET_ADDRESS] Extension - $160000.0 Firearms - …" at bounding box center [397, 142] width 92 height 15
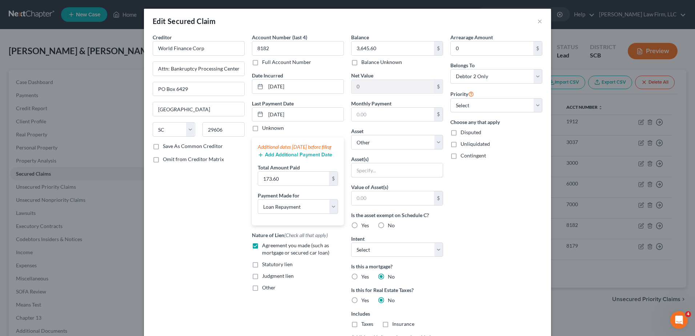
click at [405, 176] on input "text" at bounding box center [396, 170] width 91 height 14
type input "Household Goods"
click at [435, 143] on select "Select Other Multiple Assets [STREET_ADDRESS] Extension - $160000.0 Firearms - …" at bounding box center [397, 142] width 92 height 15
click at [502, 125] on label "Choose any that apply" at bounding box center [496, 122] width 92 height 8
click at [418, 200] on input "text" at bounding box center [392, 198] width 82 height 14
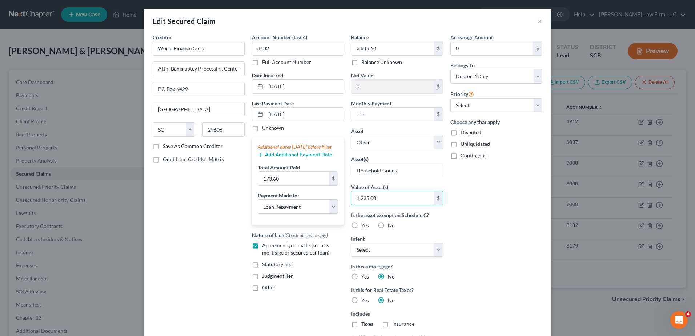
type input "1,235.00"
click at [361, 224] on label "Yes" at bounding box center [365, 225] width 8 height 7
click at [364, 224] on input "Yes" at bounding box center [366, 224] width 5 height 5
radio input "true"
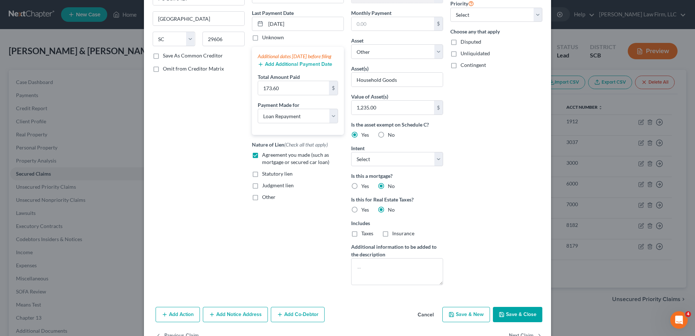
scroll to position [109, 0]
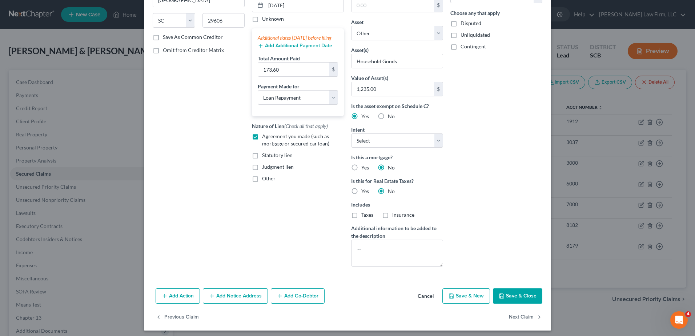
click at [510, 292] on button "Save & Close" at bounding box center [517, 295] width 49 height 15
select select
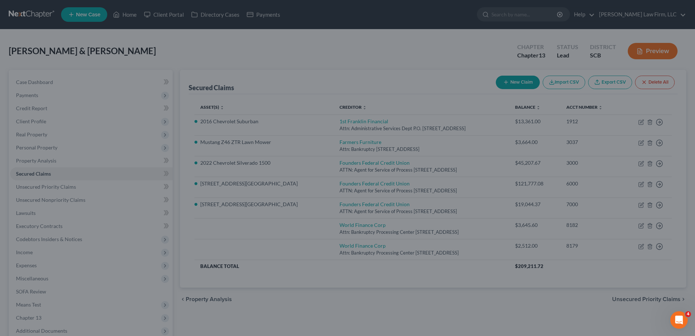
scroll to position [35, 0]
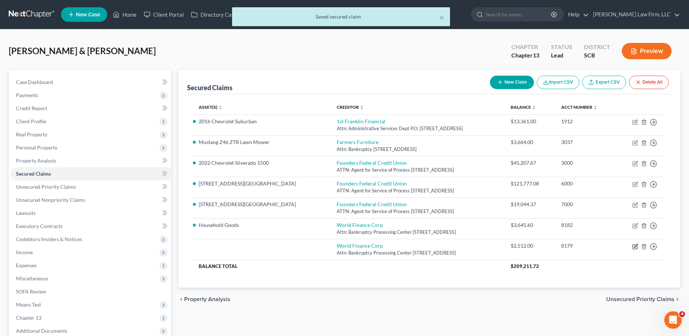
click at [520, 246] on icon "button" at bounding box center [635, 245] width 3 height 3
select select "42"
select select "1"
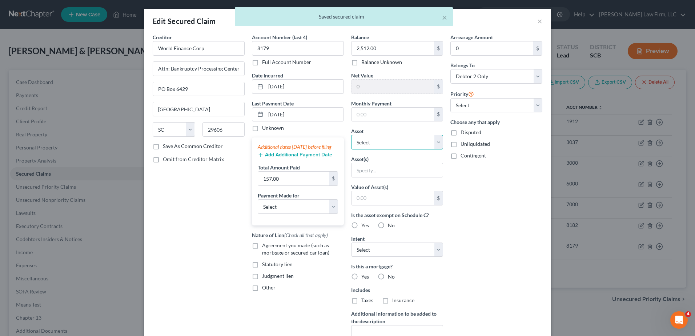
click at [377, 140] on select "Select Other Multiple Assets [STREET_ADDRESS] Extension - $160000.0 Firearms - …" at bounding box center [397, 142] width 92 height 15
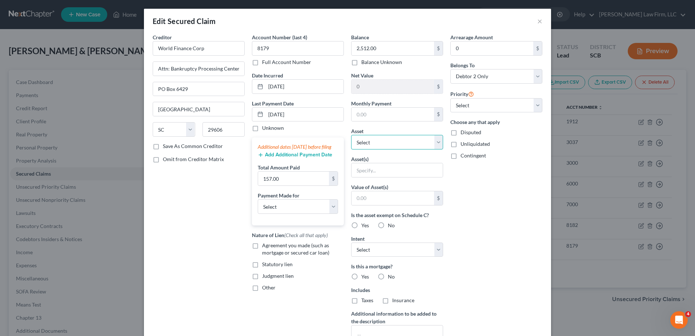
click at [351, 135] on select "Select Other Multiple Assets [STREET_ADDRESS] Extension - $160000.0 Firearms - …" at bounding box center [397, 142] width 92 height 15
click at [385, 171] on input "text" at bounding box center [396, 170] width 91 height 14
drag, startPoint x: 393, startPoint y: 171, endPoint x: 379, endPoint y: 171, distance: 13.8
click at [379, 171] on input "Household Goods" at bounding box center [396, 170] width 91 height 14
click at [386, 143] on select "Select Other Multiple Assets [STREET_ADDRESS] Extension - $160000.0 Firearms - …" at bounding box center [397, 142] width 92 height 15
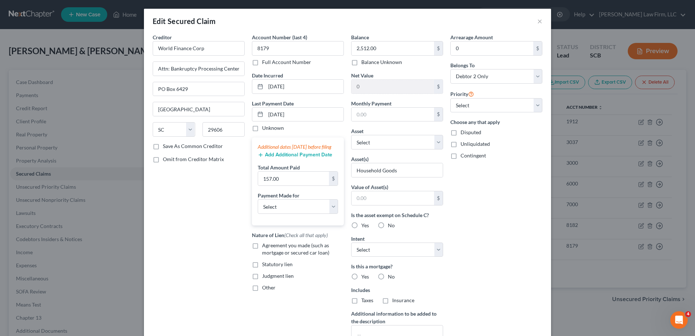
click at [415, 124] on div "Balance 2,512.00 $ Balance Unknown Balance Undetermined 2,512.00 $ Balance Unkn…" at bounding box center [396, 195] width 99 height 324
click at [399, 171] on input "Household Goods" at bounding box center [396, 170] width 91 height 14
type input "Household Electronics"
type input "1,235.00"
click at [361, 224] on label "Yes" at bounding box center [365, 225] width 8 height 7
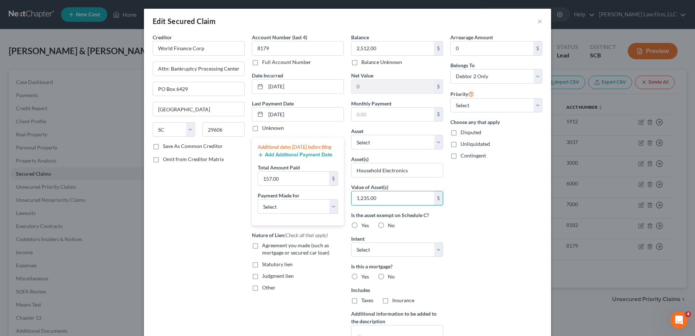
click at [364, 224] on input "Yes" at bounding box center [366, 224] width 5 height 5
radio input "true"
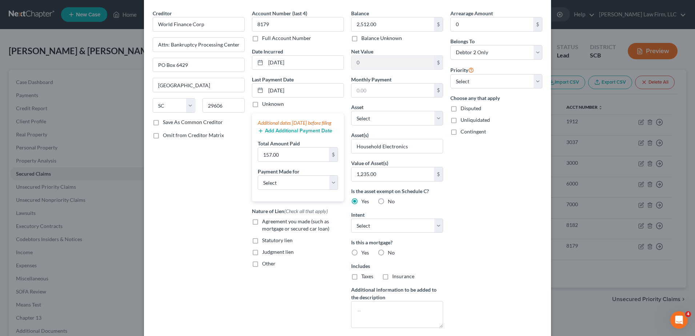
scroll to position [36, 0]
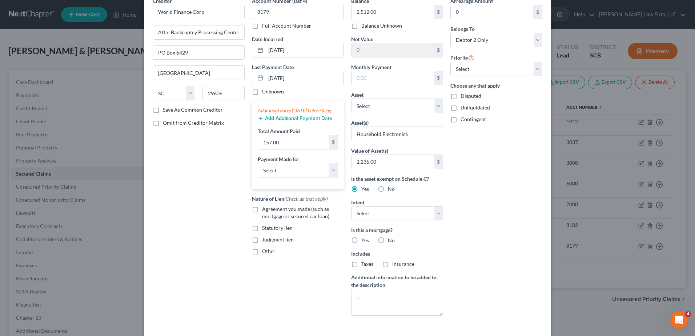
click at [266, 216] on span "Agreement you made (such as mortgage or secured car loan)" at bounding box center [295, 212] width 67 height 13
click at [266, 210] on input "Agreement you made (such as mortgage or secured car loan)" at bounding box center [267, 207] width 5 height 5
checkbox input "true"
click at [388, 240] on label "No" at bounding box center [391, 239] width 7 height 7
click at [390, 240] on input "No" at bounding box center [392, 238] width 5 height 5
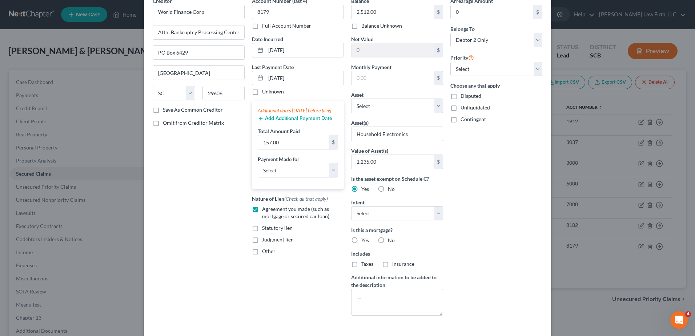
radio input "true"
click at [388, 262] on label "No" at bounding box center [391, 263] width 7 height 7
click at [390, 262] on input "No" at bounding box center [392, 262] width 5 height 5
radio input "true"
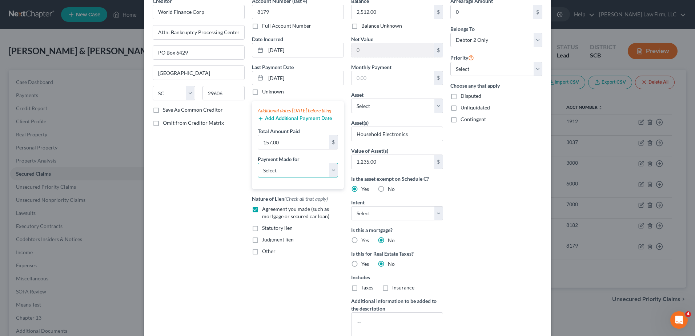
click at [317, 177] on select "Select Car Credit Card Loan Repayment Mortgage Other Suppliers Or Vendors" at bounding box center [298, 170] width 80 height 15
select select "2"
click at [258, 170] on select "Select Car Credit Card Loan Repayment Mortgage Other Suppliers Or Vendors" at bounding box center [298, 170] width 80 height 15
click at [442, 247] on div "Balance 2,512.00 $ Balance Unknown Balance Undetermined 2,512.00 $ Balance Unkn…" at bounding box center [396, 171] width 99 height 348
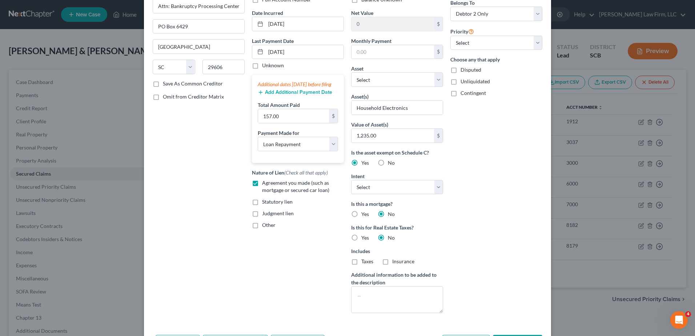
scroll to position [112, 0]
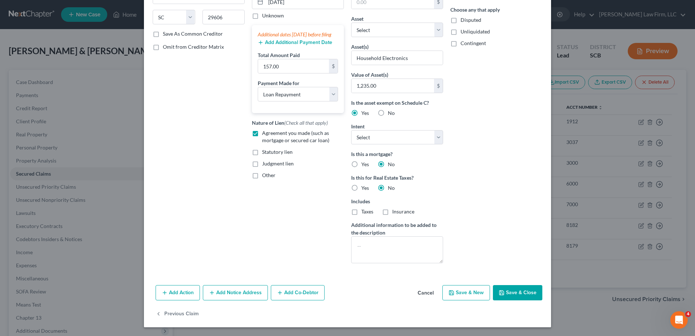
click at [518, 291] on button "Save & Close" at bounding box center [517, 292] width 49 height 15
select select
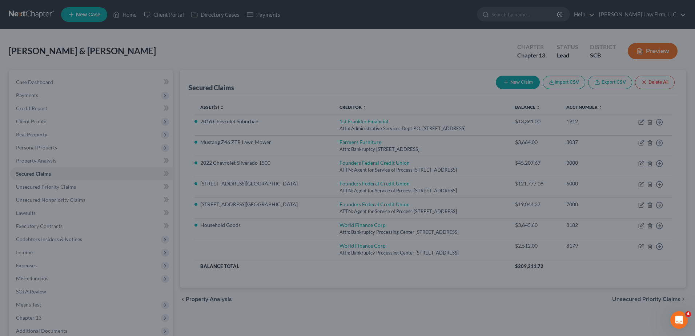
scroll to position [35, 0]
type input "1,235"
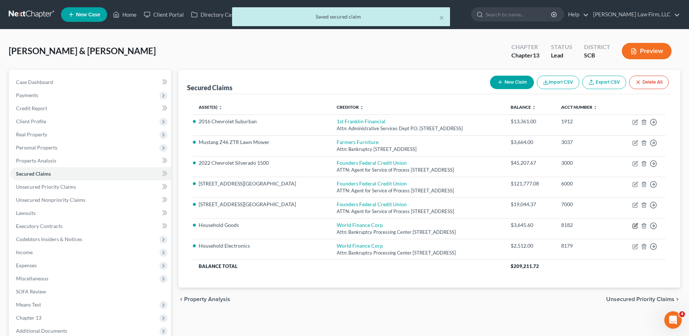
click at [520, 226] on icon "button" at bounding box center [635, 224] width 3 height 3
select select "42"
select select "1"
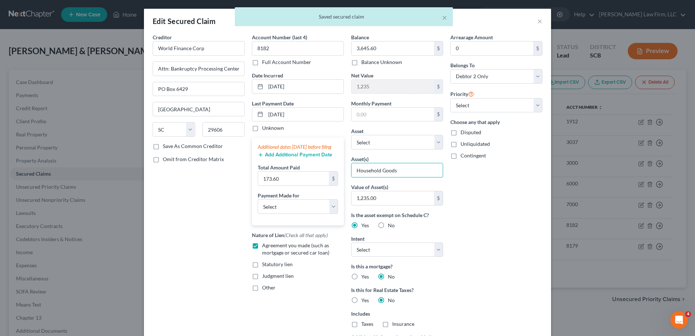
click at [396, 170] on input "Household Goods" at bounding box center [396, 170] width 91 height 14
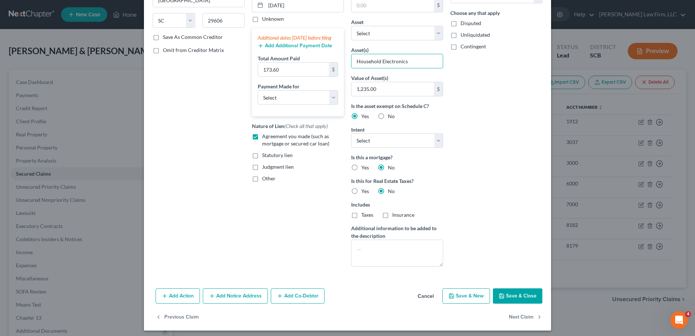
type input "Household Electronics"
click at [520, 292] on button "Save & Close" at bounding box center [517, 295] width 49 height 15
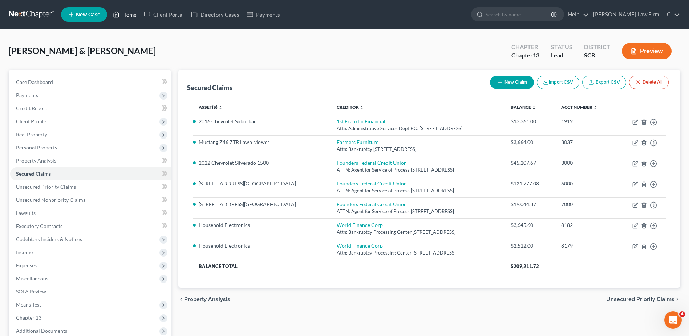
click at [130, 12] on link "Home" at bounding box center [124, 14] width 31 height 13
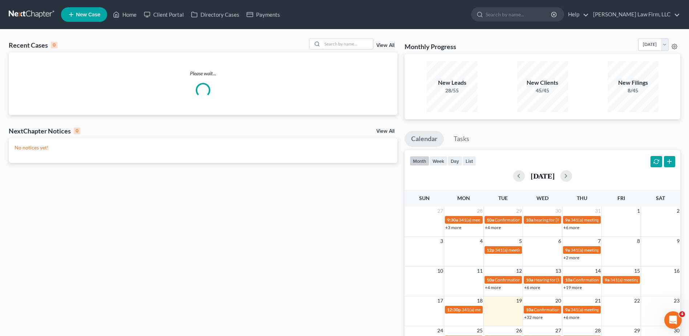
click at [351, 43] on input "search" at bounding box center [347, 44] width 51 height 11
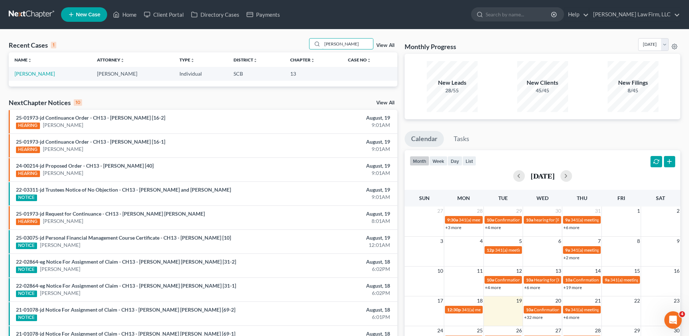
type input "[PERSON_NAME]"
click at [34, 72] on link "[PERSON_NAME]" at bounding box center [35, 73] width 40 height 6
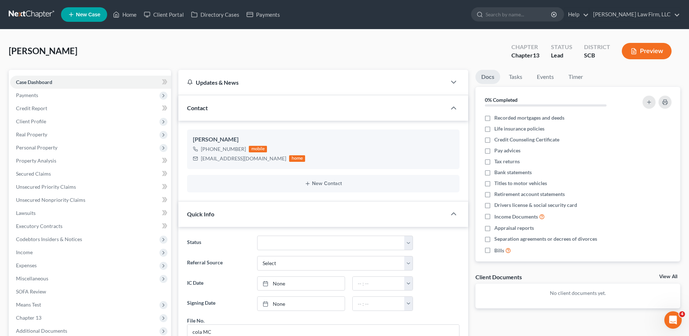
click at [41, 93] on span "Payments" at bounding box center [90, 95] width 161 height 13
click at [45, 113] on link "Invoices" at bounding box center [98, 108] width 146 height 13
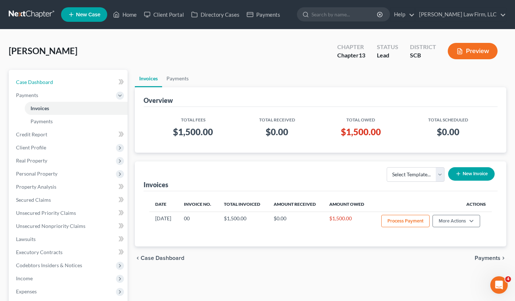
click at [63, 84] on link "Case Dashboard" at bounding box center [68, 82] width 117 height 13
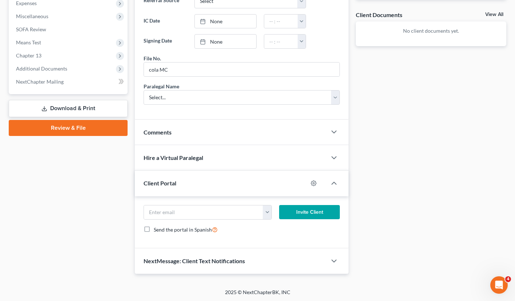
scroll to position [262, 0]
drag, startPoint x: 518, startPoint y: 166, endPoint x: 497, endPoint y: 108, distance: 62.4
click at [497, 108] on div "Docs Tasks Events Timer 0% Completed Nothing here yet! Recorded mortgages and d…" at bounding box center [431, 40] width 158 height 466
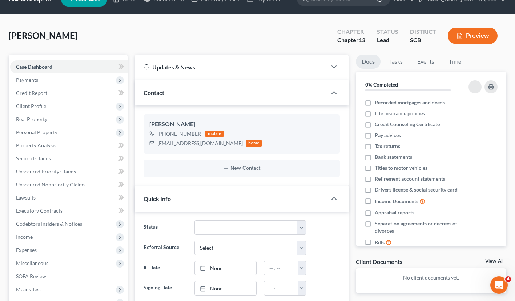
scroll to position [9, 0]
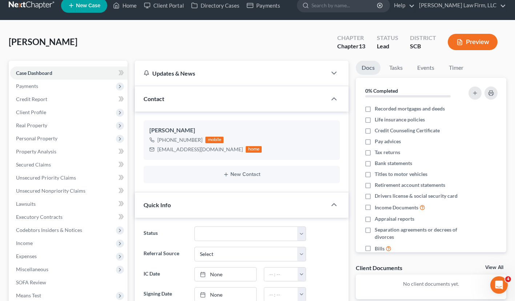
click at [44, 88] on span "Payments" at bounding box center [68, 86] width 117 height 13
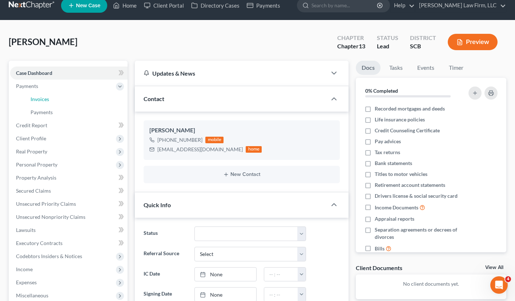
click at [50, 101] on link "Invoices" at bounding box center [76, 99] width 103 height 13
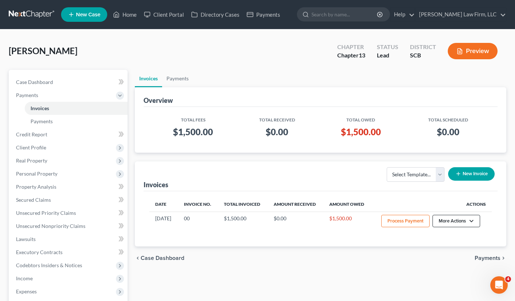
click at [440, 220] on button "More Actions" at bounding box center [456, 221] width 48 height 12
click at [367, 181] on div "Invoices Select Template... New Invoice" at bounding box center [320, 176] width 354 height 30
click at [452, 219] on button "More Actions" at bounding box center [456, 221] width 48 height 12
drag, startPoint x: 451, startPoint y: 244, endPoint x: 415, endPoint y: 185, distance: 69.0
click at [415, 185] on div "Select Template... New Invoice" at bounding box center [438, 176] width 117 height 25
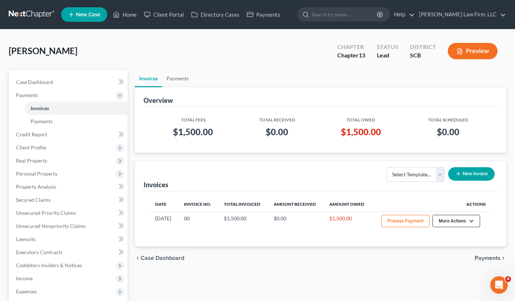
click at [456, 220] on button "More Actions" at bounding box center [456, 221] width 48 height 12
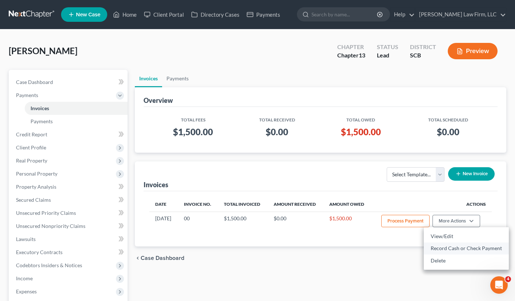
click at [453, 248] on link "Record Cash or Check Payment" at bounding box center [466, 248] width 85 height 12
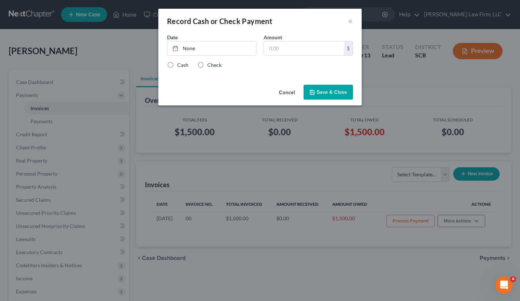
click at [227, 50] on link "None" at bounding box center [211, 48] width 89 height 14
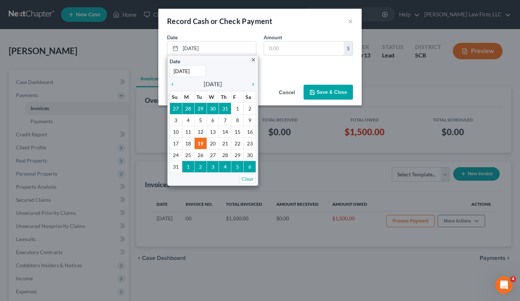
click at [272, 47] on input "text" at bounding box center [304, 48] width 80 height 14
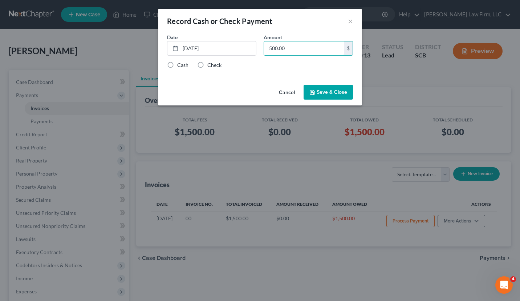
type input "500.00"
click at [177, 65] on label "Cash" at bounding box center [182, 64] width 11 height 7
click at [180, 65] on input "Cash" at bounding box center [182, 63] width 5 height 5
radio input "true"
click at [343, 94] on button "Save & Close" at bounding box center [328, 92] width 49 height 15
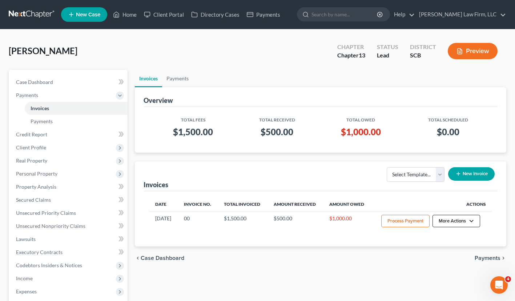
click at [441, 219] on button "More Actions" at bounding box center [456, 221] width 48 height 12
click at [443, 234] on link "View/Edit" at bounding box center [466, 236] width 85 height 12
select select "1"
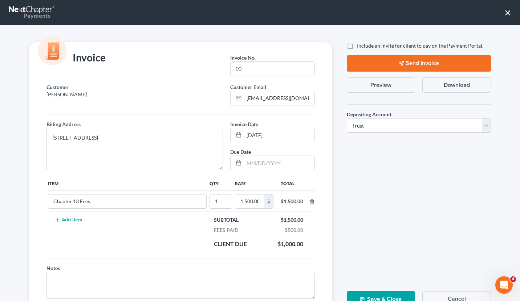
click at [75, 221] on button "Add Item" at bounding box center [68, 220] width 32 height 6
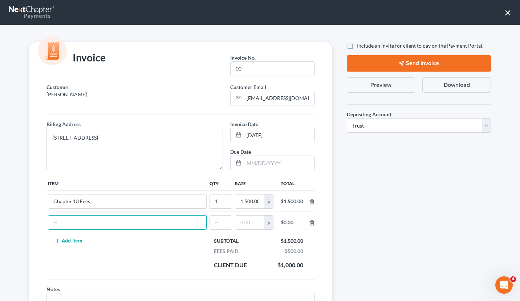
click at [75, 223] on input "text" at bounding box center [127, 222] width 158 height 14
type input "Partial [MEDICAL_DATA] Payment"
type input "1"
type input "5"
click at [312, 223] on line "button" at bounding box center [312, 223] width 0 height 1
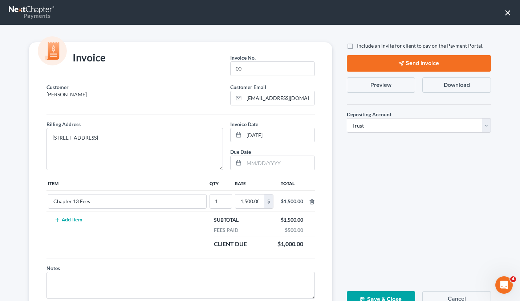
click at [319, 221] on div "Customer [PERSON_NAME] Customer Email * [EMAIL_ADDRESS][DOMAIN_NAME] Billing Ad…" at bounding box center [180, 198] width 303 height 230
click at [386, 82] on button "Preview" at bounding box center [381, 84] width 69 height 15
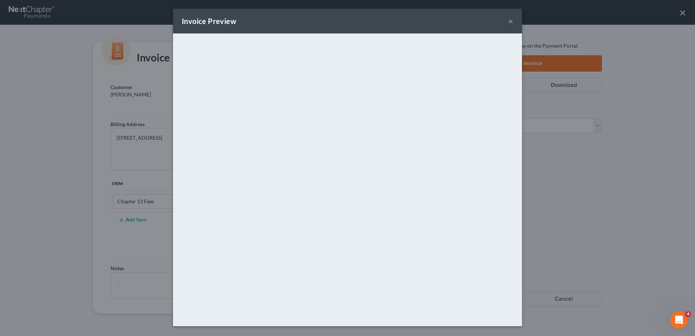
click at [510, 21] on button "×" at bounding box center [510, 21] width 5 height 9
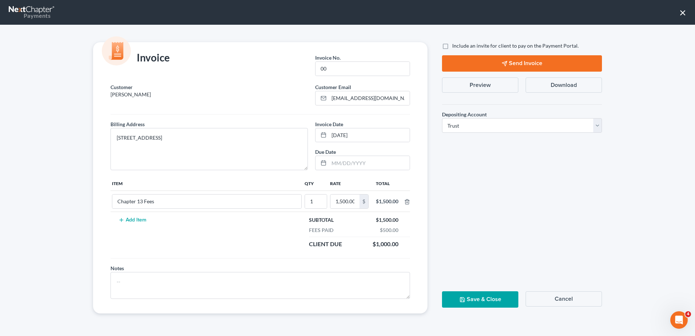
click at [520, 12] on button "×" at bounding box center [682, 13] width 7 height 12
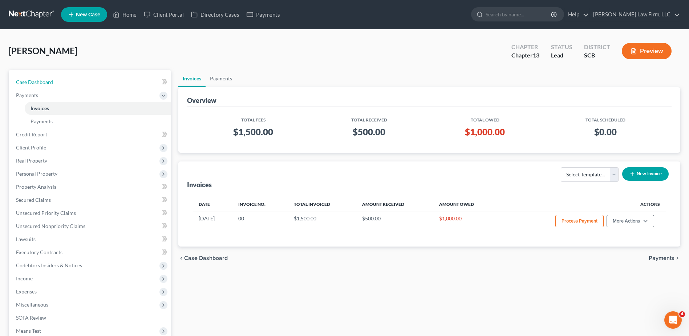
click at [57, 86] on link "Case Dashboard" at bounding box center [90, 82] width 161 height 13
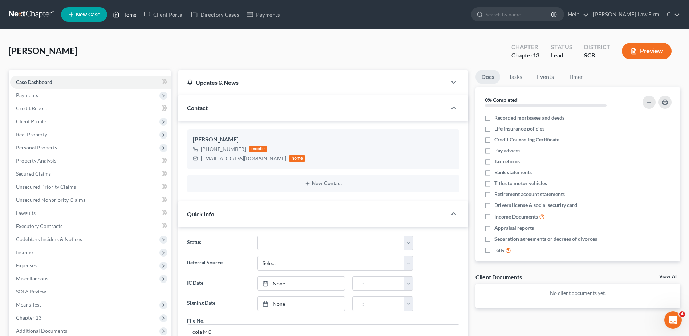
click at [131, 13] on link "Home" at bounding box center [124, 14] width 31 height 13
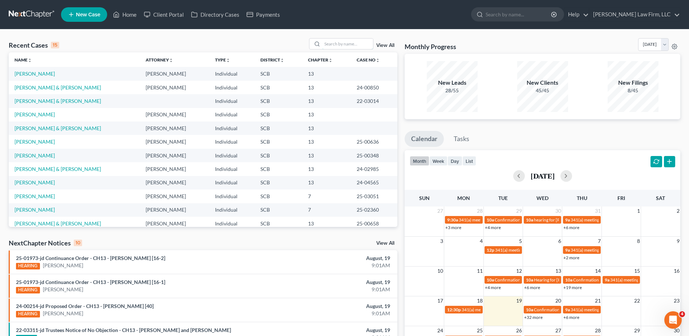
click at [335, 46] on input "search" at bounding box center [347, 44] width 51 height 11
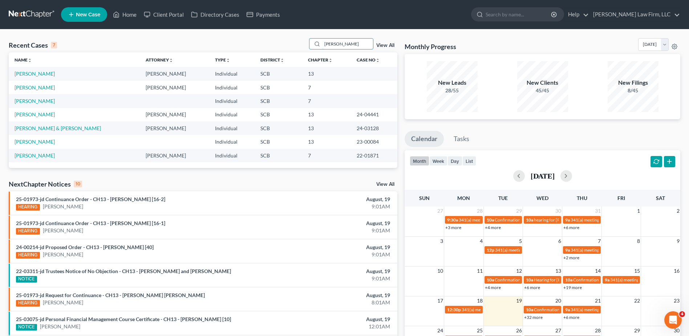
type input "[PERSON_NAME]"
click at [30, 72] on link "[PERSON_NAME]" at bounding box center [35, 73] width 40 height 6
